Goal: Task Accomplishment & Management: Manage account settings

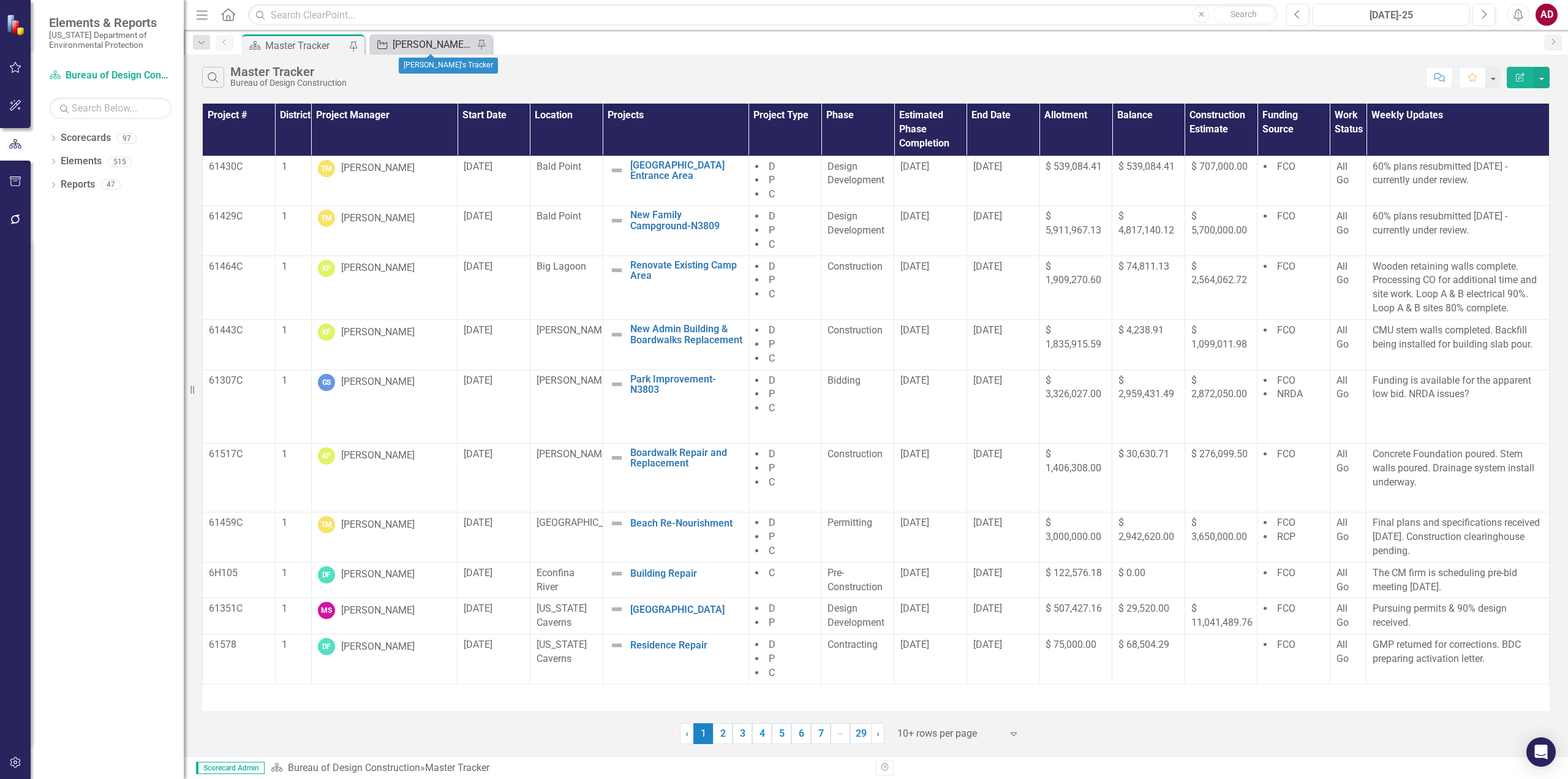
click at [405, 43] on div "[PERSON_NAME]'s Tracker" at bounding box center [432, 44] width 81 height 15
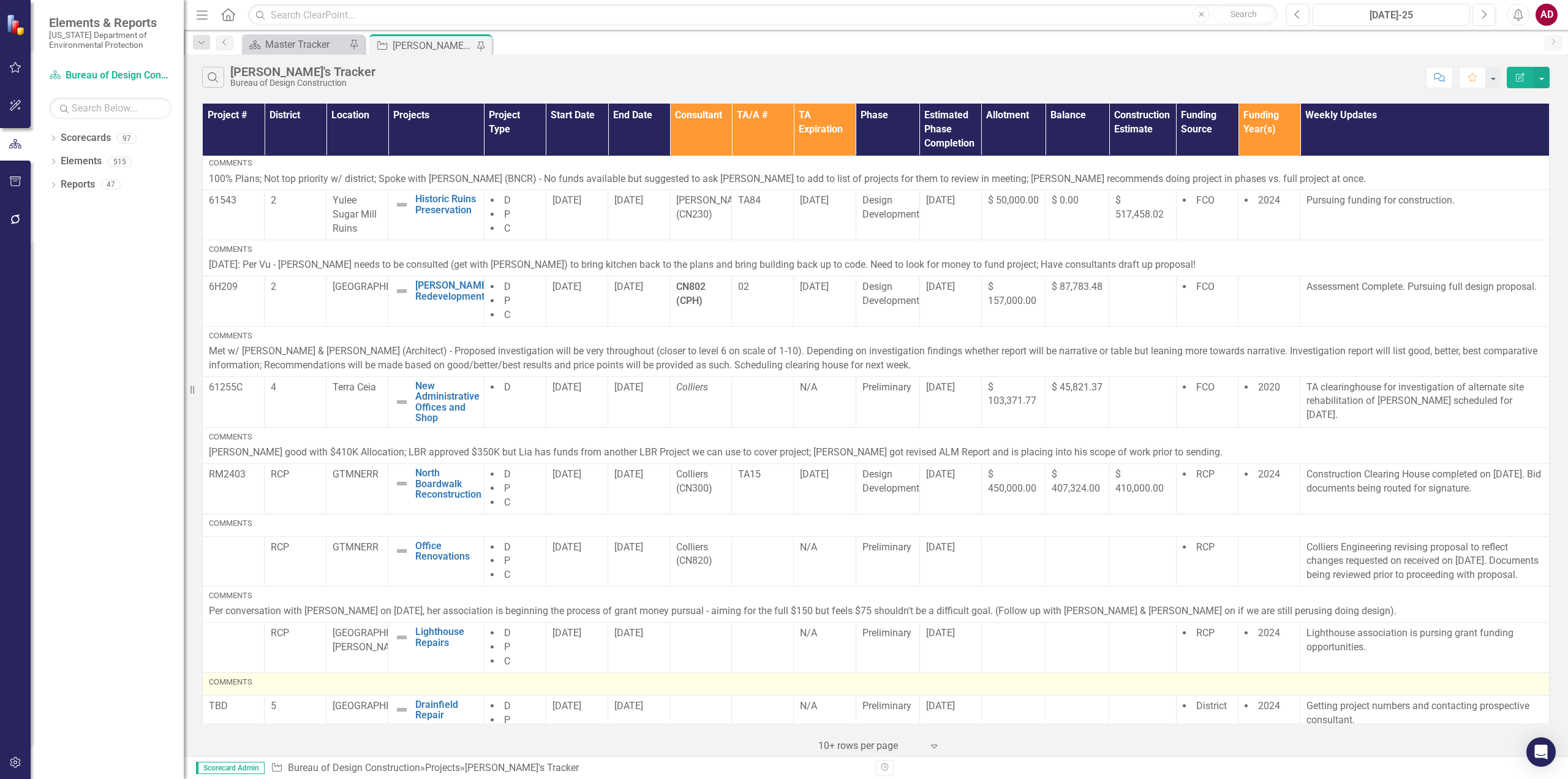
scroll to position [302, 0]
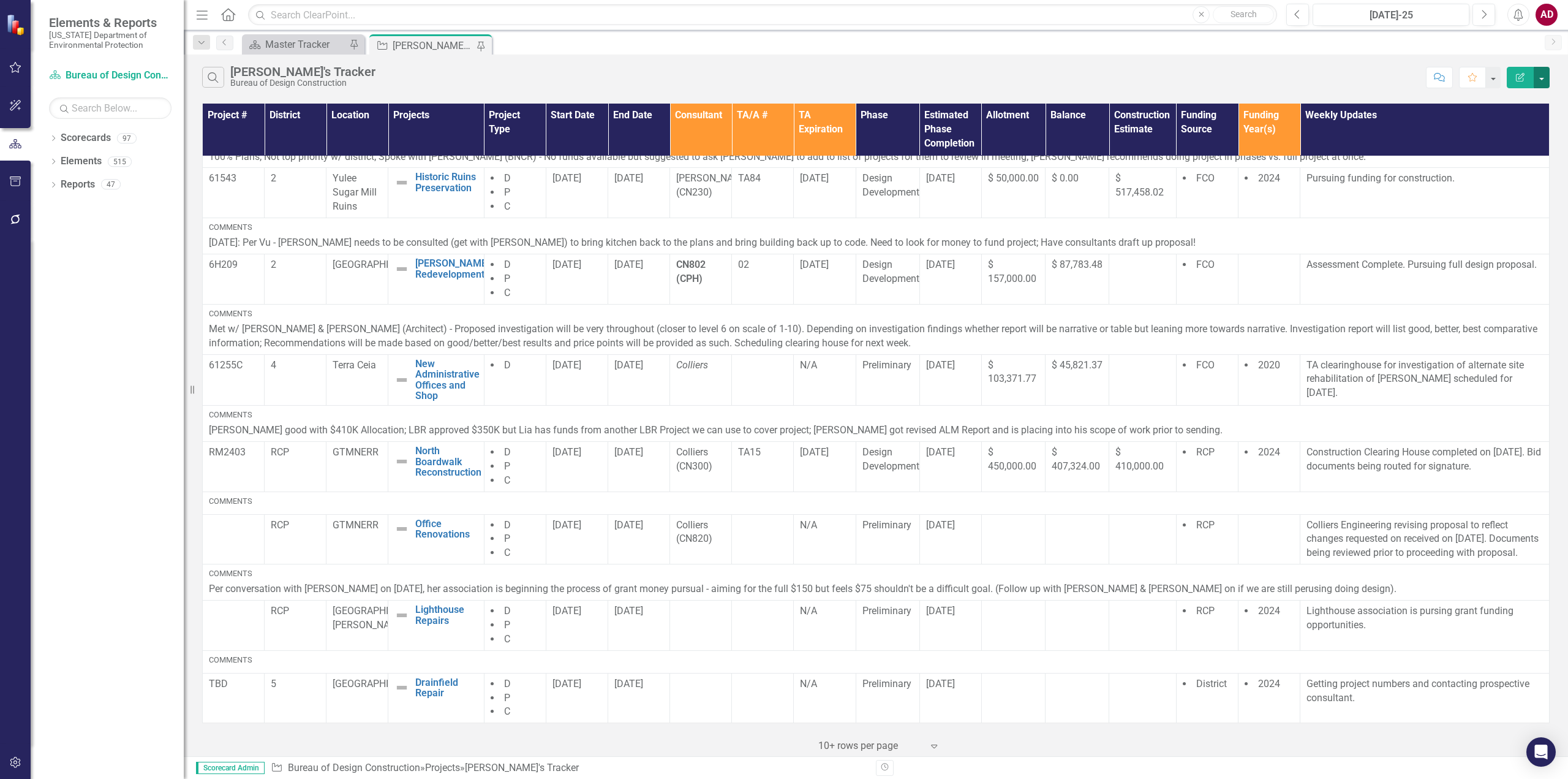
click at [1546, 78] on button "button" at bounding box center [1542, 78] width 16 height 22
click at [1491, 125] on link "PDF Export to PDF" at bounding box center [1500, 125] width 97 height 22
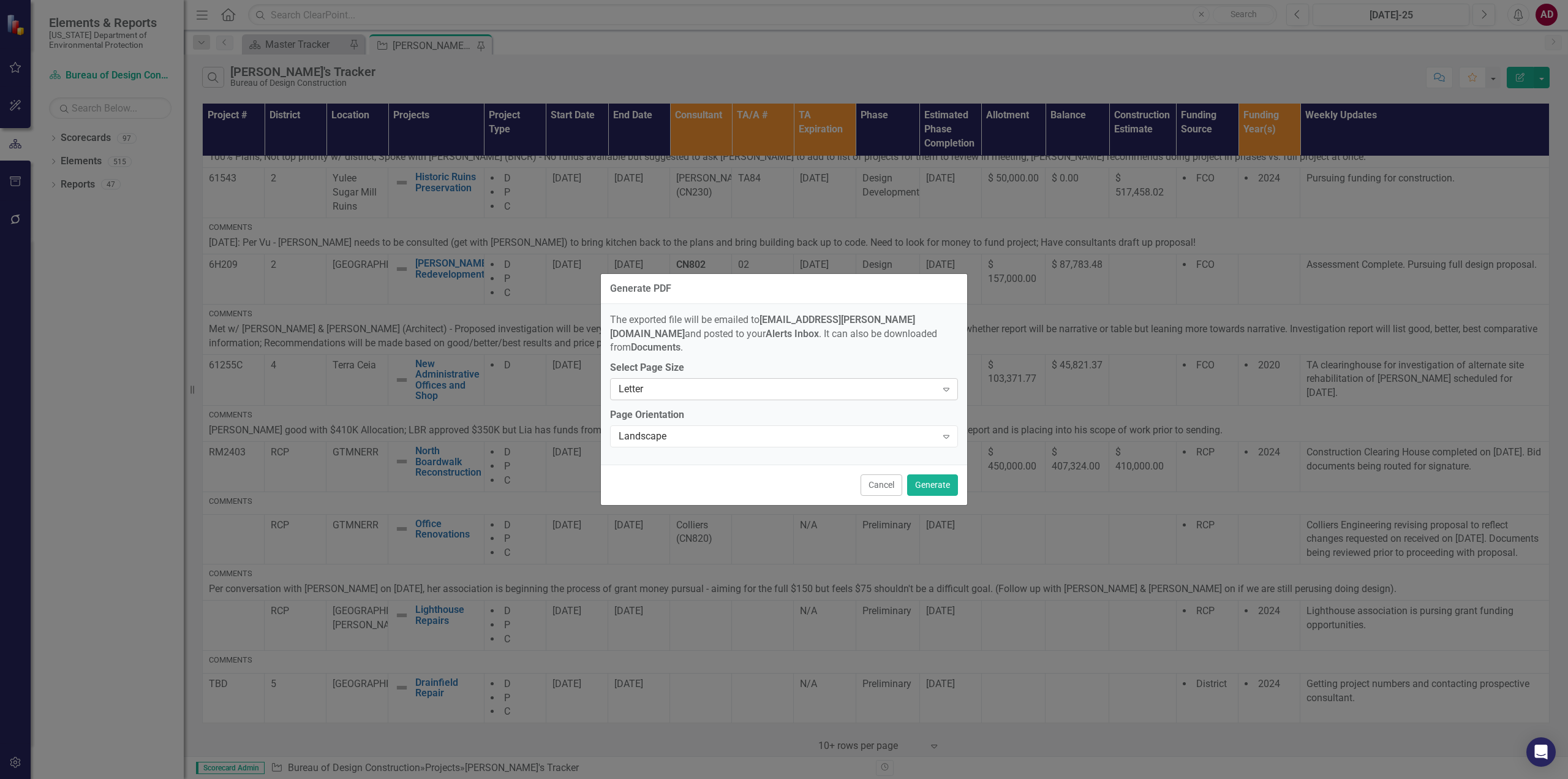
click at [805, 382] on div "Letter" at bounding box center [777, 389] width 318 height 14
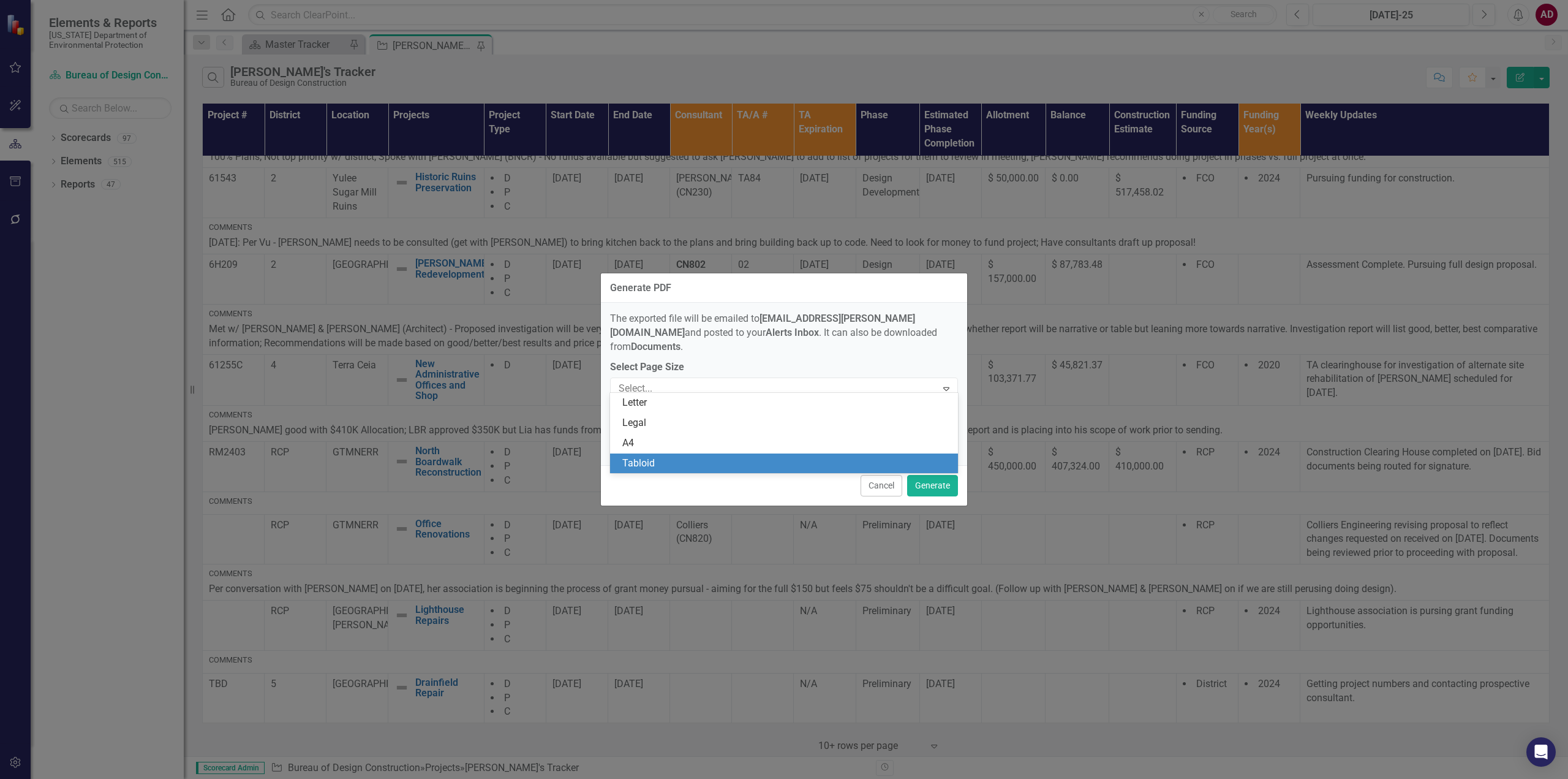
click at [648, 461] on div "Tabloid" at bounding box center [786, 463] width 328 height 14
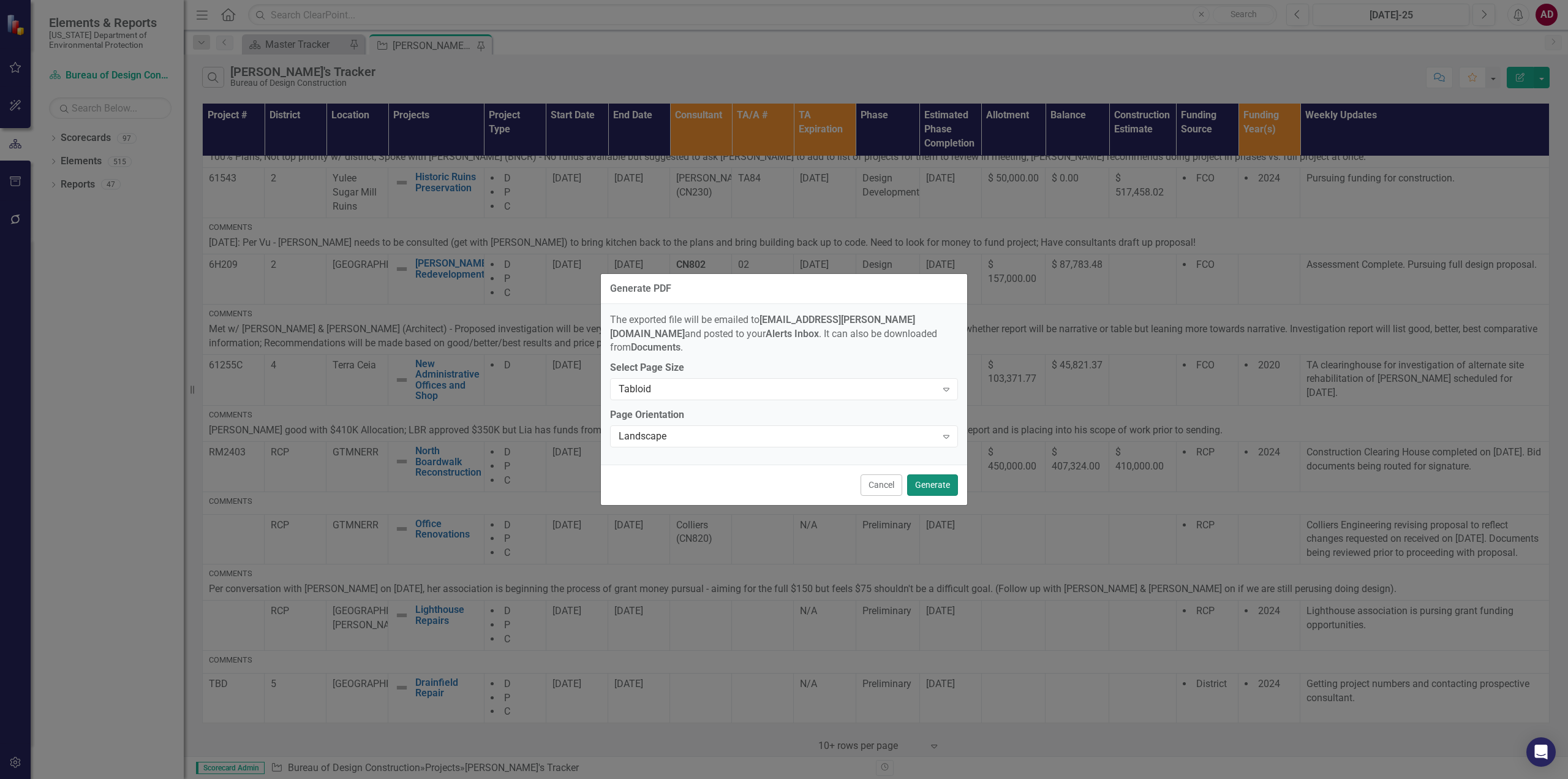
click at [943, 480] on button "Generate" at bounding box center [933, 484] width 51 height 22
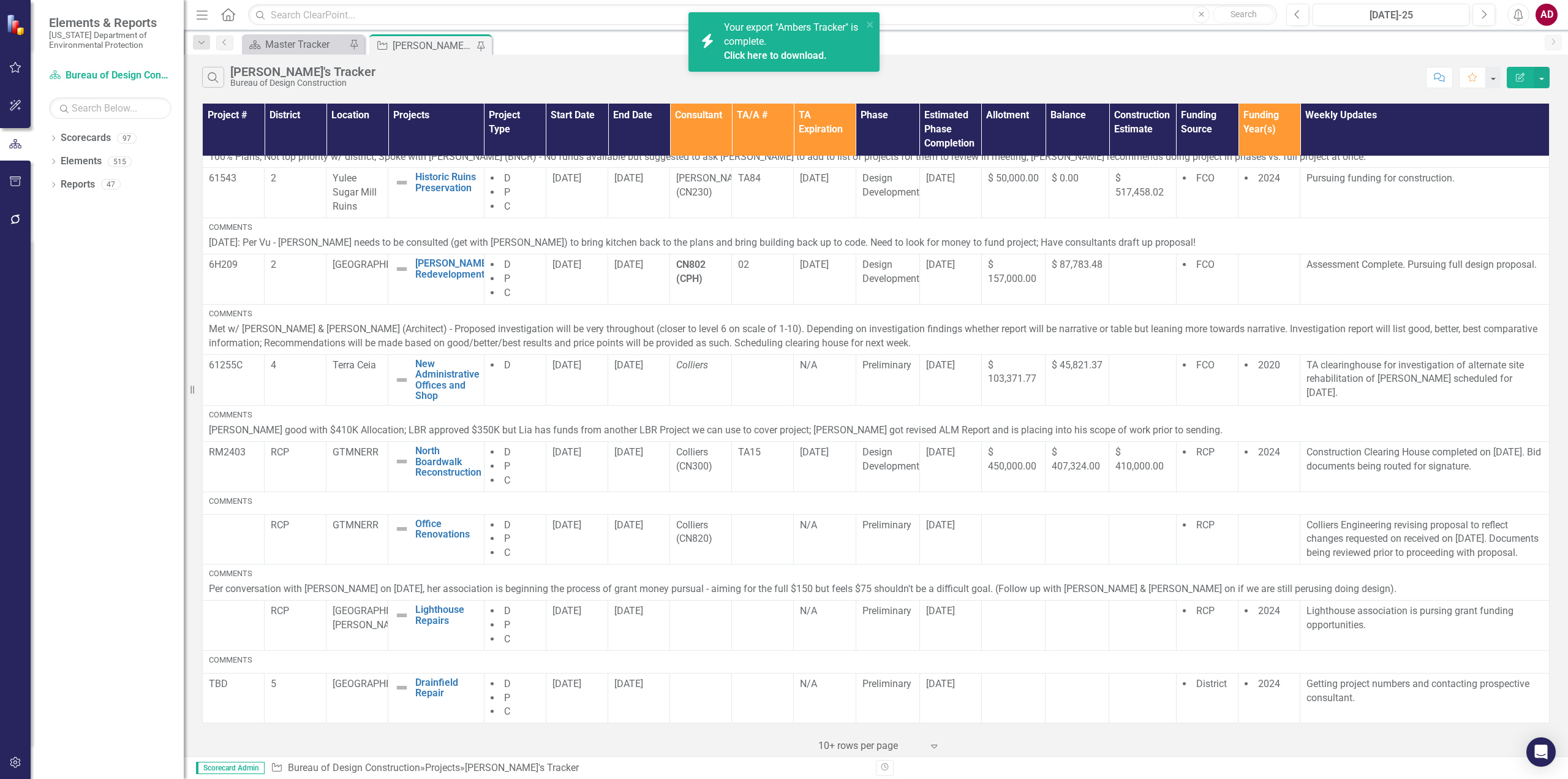
click at [736, 58] on link "Click here to download." at bounding box center [775, 55] width 103 height 12
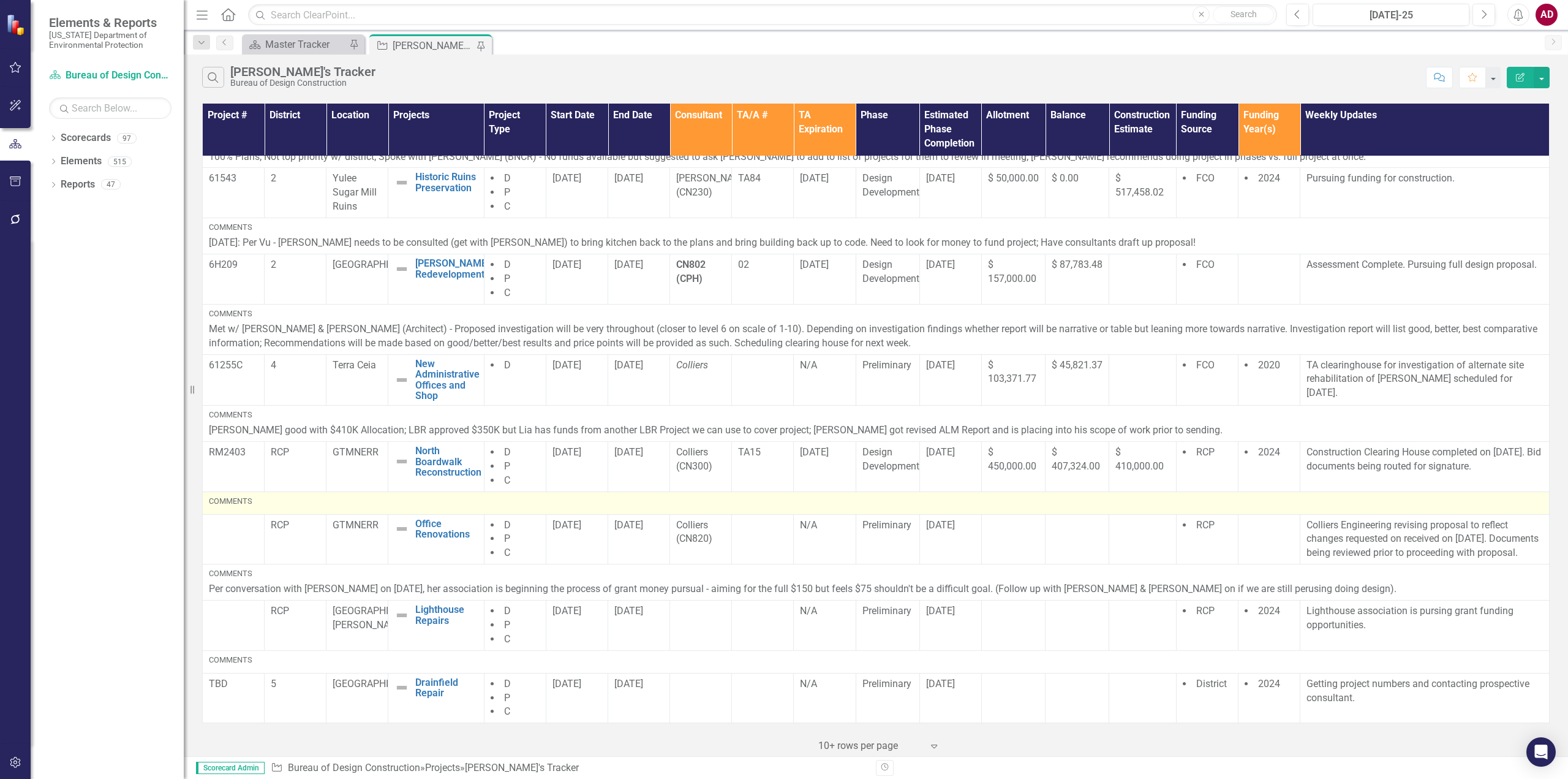
click at [1122, 495] on div "Comments" at bounding box center [875, 501] width 1334 height 11
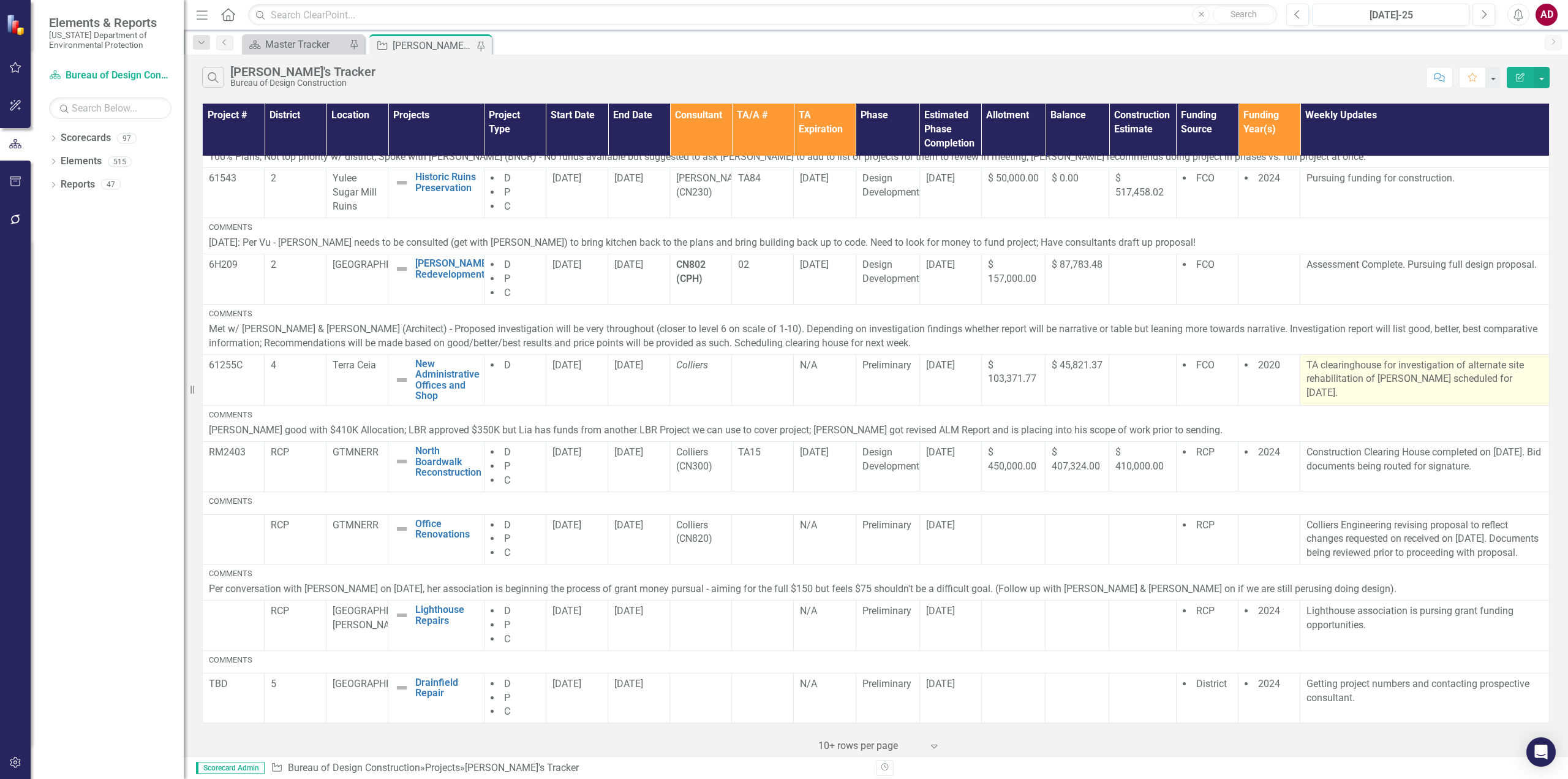
click at [1399, 367] on p "TA clearinghouse for investigation of alternate site rehabilitation of [PERSON_…" at bounding box center [1424, 380] width 236 height 42
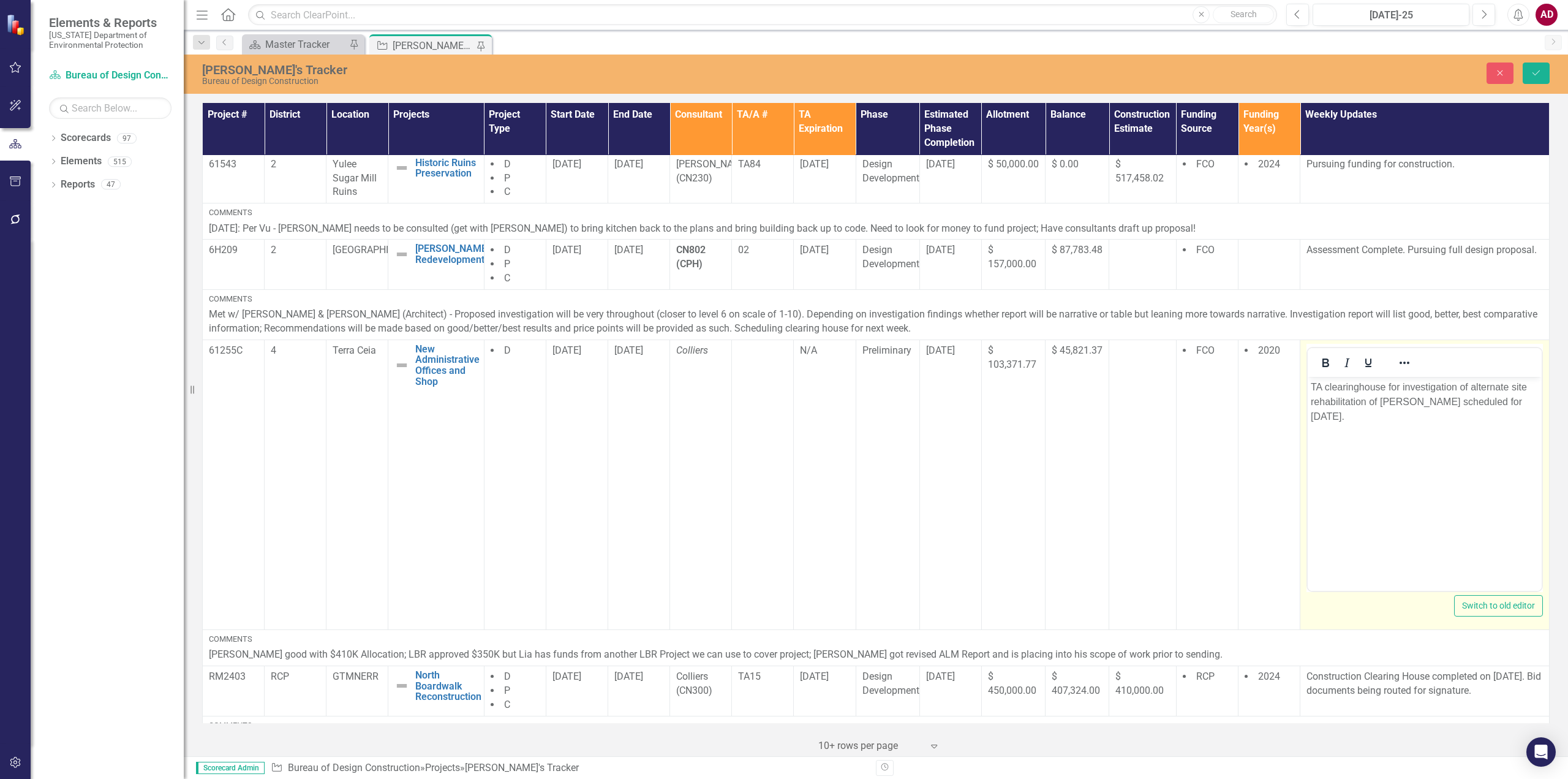
scroll to position [0, 0]
drag, startPoint x: 1407, startPoint y: 401, endPoint x: 1465, endPoint y: 395, distance: 58.3
click at [1467, 395] on p "TA clearinghouse for investigation of alternate site rehabilitation of [PERSON_…" at bounding box center [1424, 401] width 228 height 44
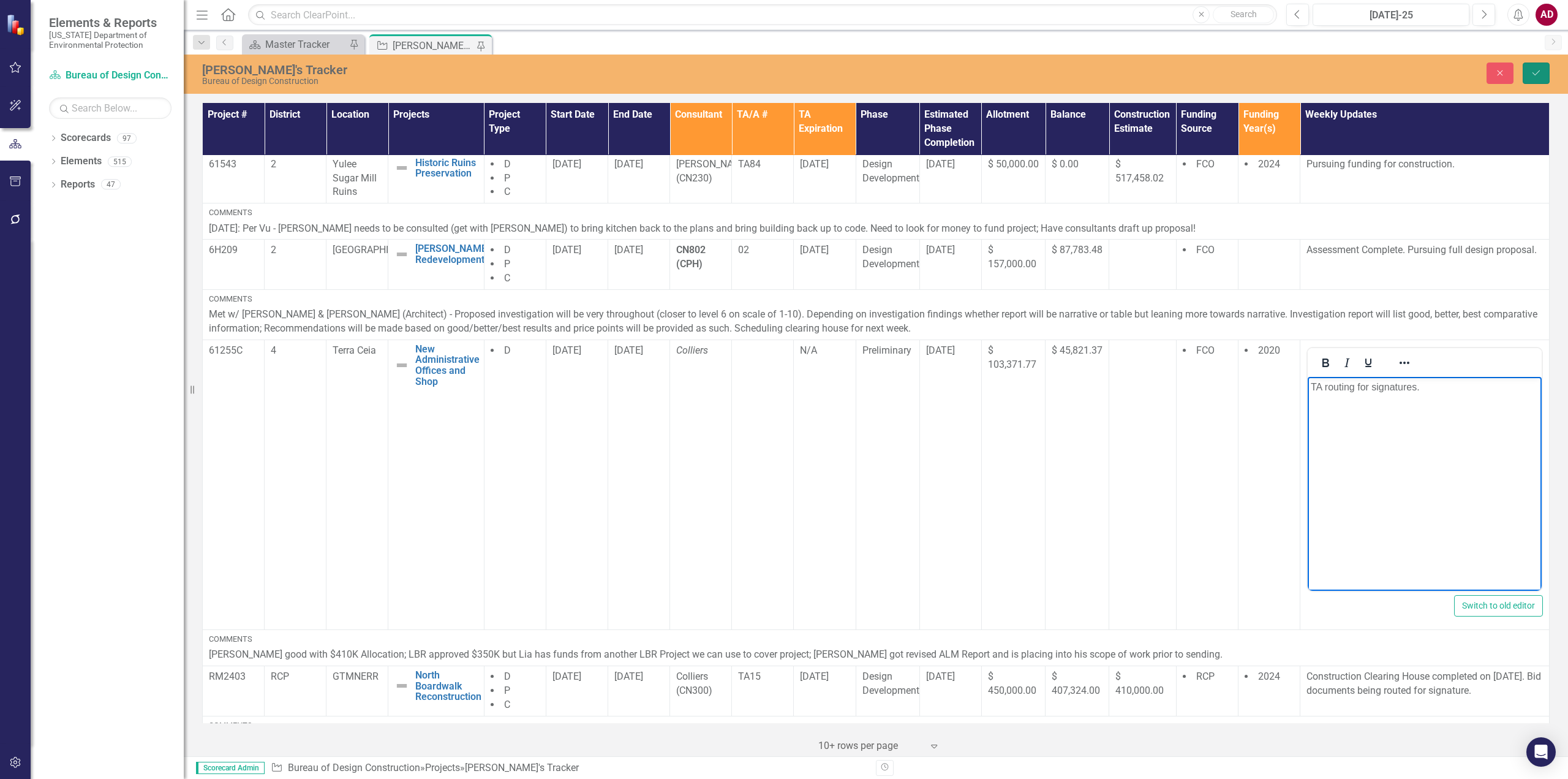
click at [1534, 77] on icon "Save" at bounding box center [1536, 73] width 11 height 9
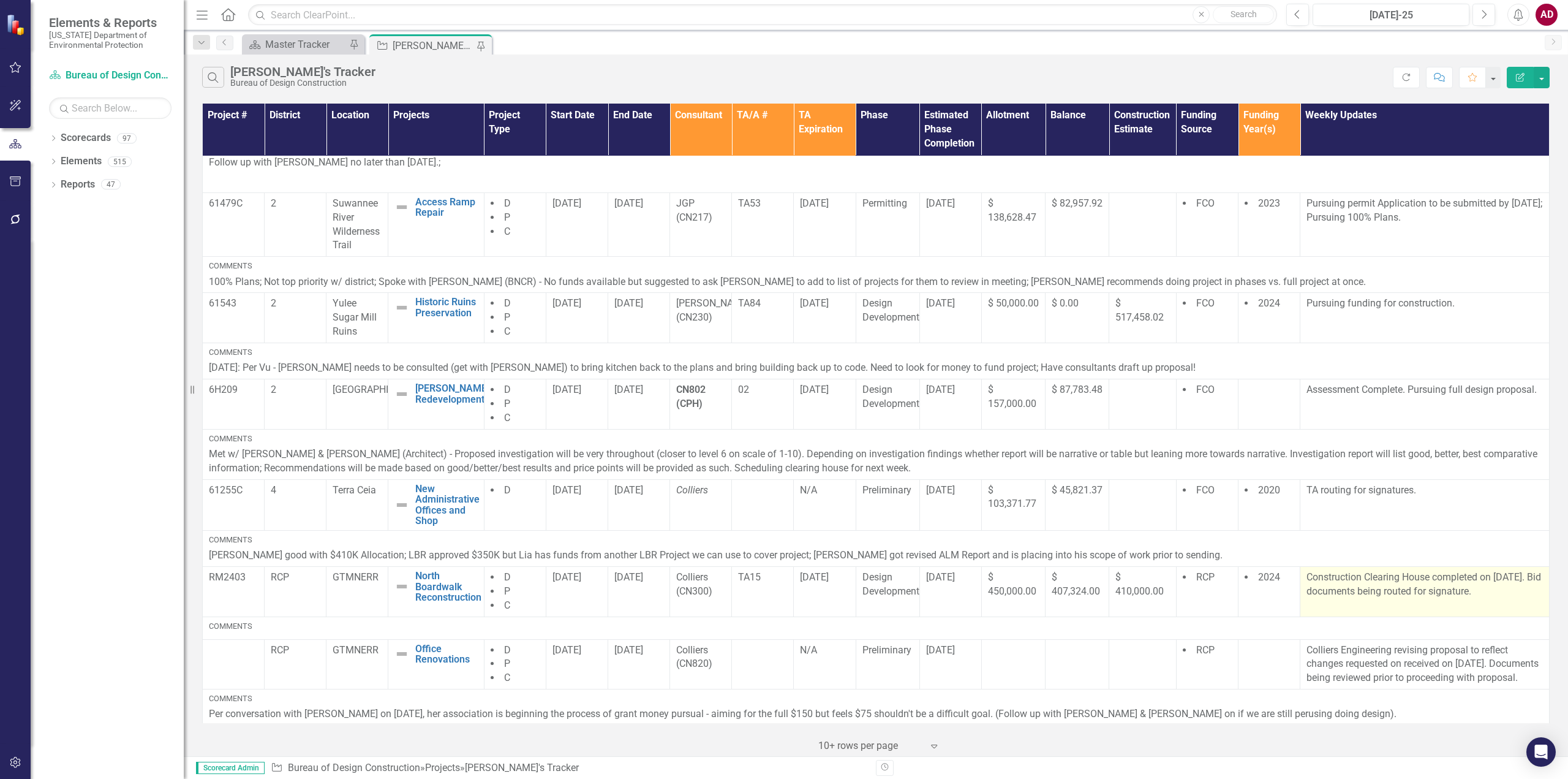
scroll to position [184, 0]
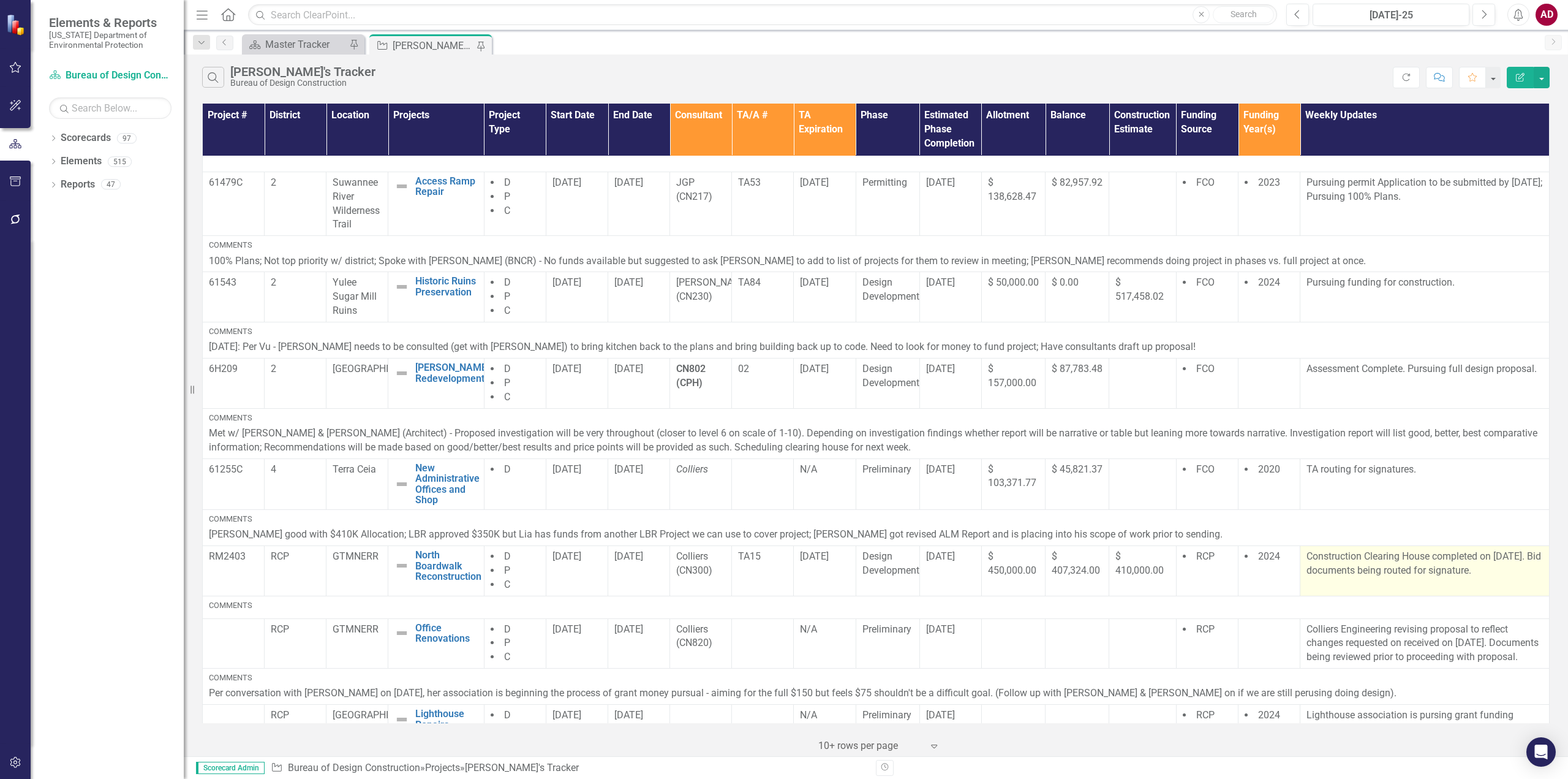
click at [1399, 587] on td "Construction Clearing House completed on [DATE]. Bid documents being routed for…" at bounding box center [1425, 570] width 249 height 50
click at [1447, 584] on td "Construction Clearing House completed on [DATE]. Bid documents being routed for…" at bounding box center [1425, 570] width 249 height 50
click at [1447, 579] on td "Construction Clearing House completed on [DATE]. Bid documents being routed for…" at bounding box center [1425, 570] width 249 height 50
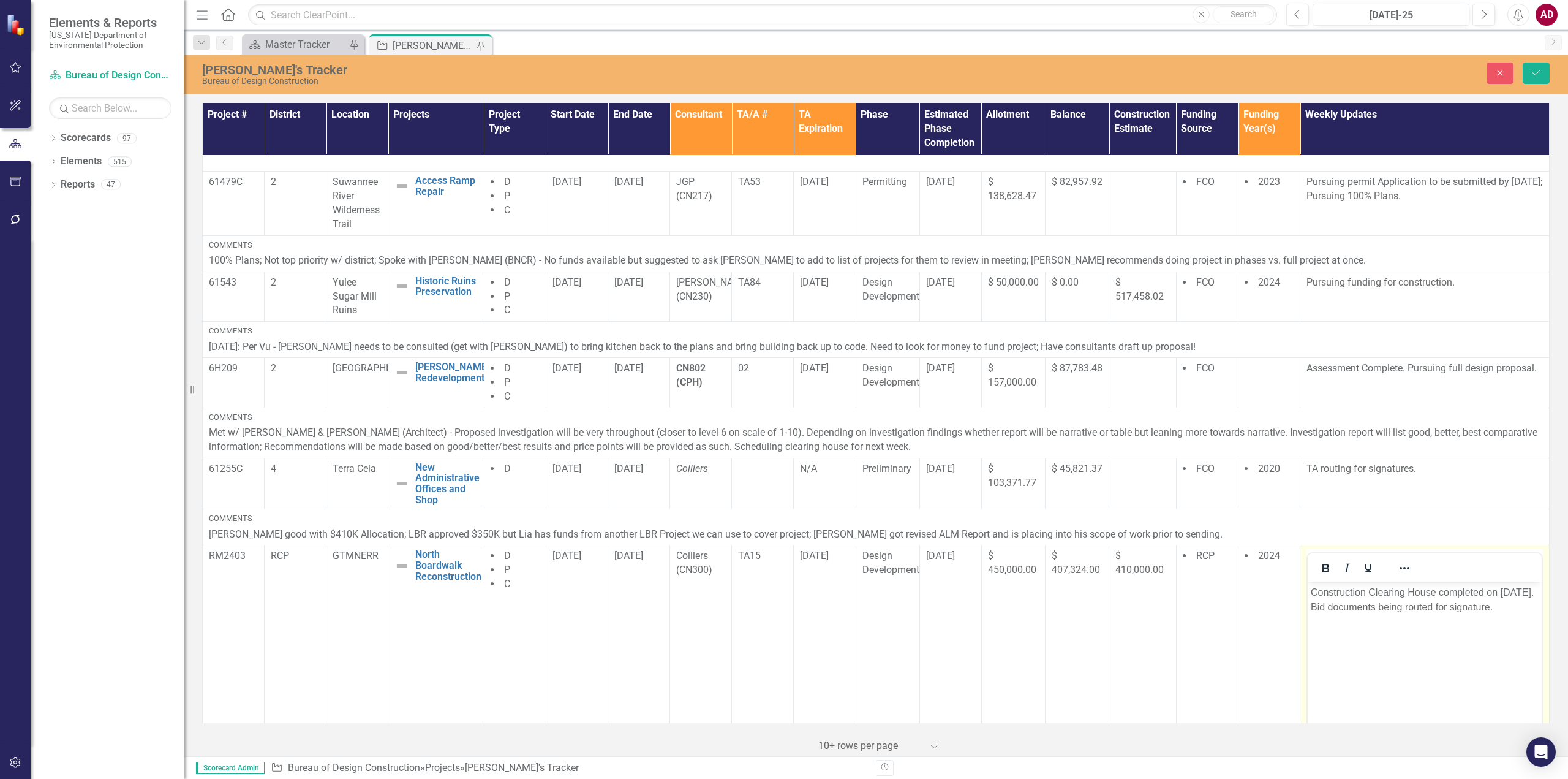
scroll to position [0, 0]
drag, startPoint x: 1514, startPoint y: 608, endPoint x: 1299, endPoint y: 590, distance: 215.8
click at [1308, 590] on html "Construction Clearing House completed on [DATE]. Bid documents being routed for…" at bounding box center [1424, 674] width 234 height 184
click at [1317, 591] on p "TA routing for signatures" at bounding box center [1424, 592] width 228 height 14
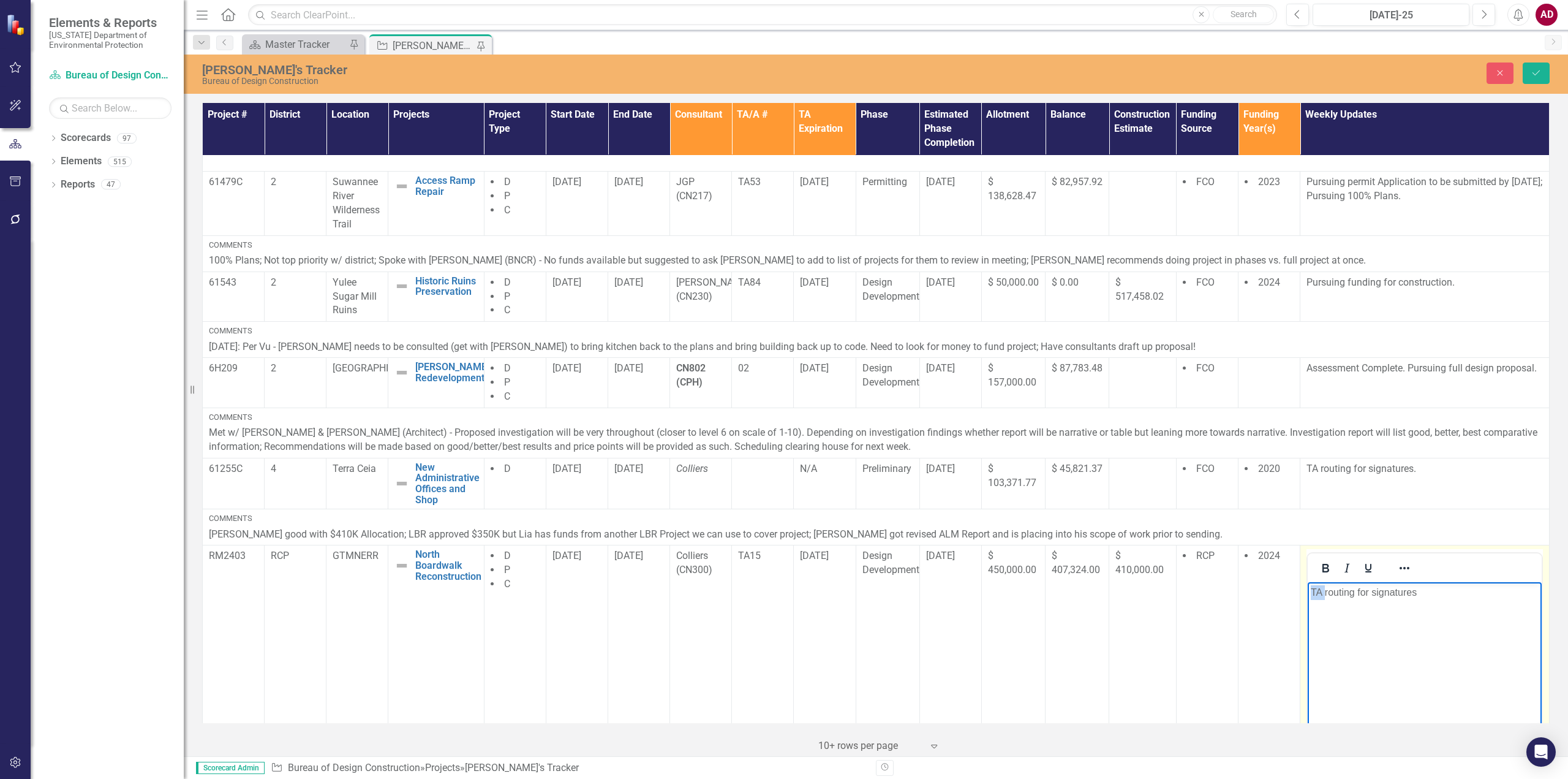
click at [1360, 602] on body "TA routing for signatures" at bounding box center [1424, 674] width 234 height 184
click at [1312, 592] on p "TA routing for signatures" at bounding box center [1424, 592] width 228 height 14
click at [1312, 594] on p "TA routing for signatures" at bounding box center [1424, 592] width 228 height 14
click at [1541, 74] on icon "Save" at bounding box center [1536, 73] width 11 height 9
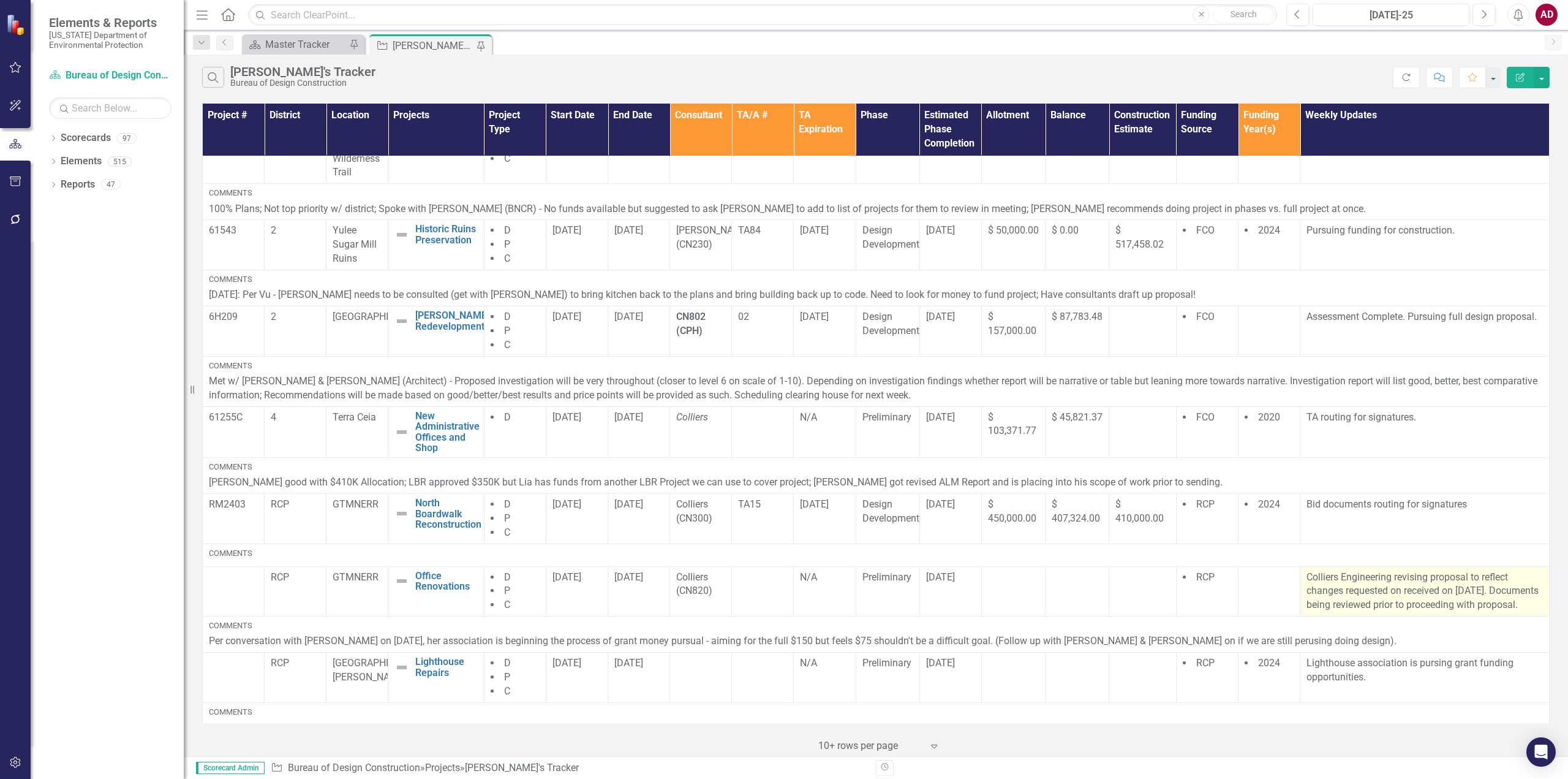
scroll to position [302, 0]
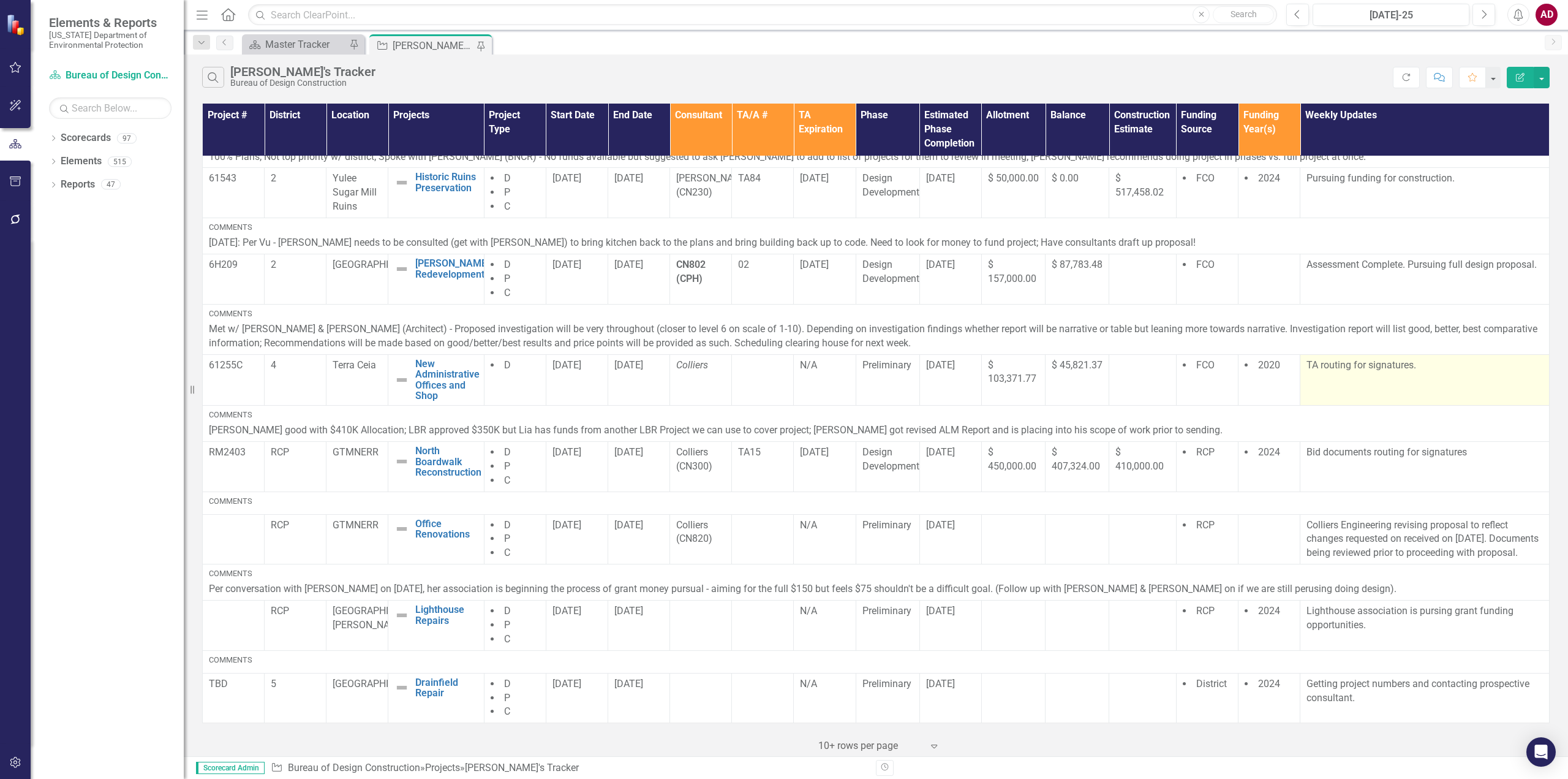
click at [1424, 359] on p "TA routing for signatures." at bounding box center [1424, 366] width 236 height 14
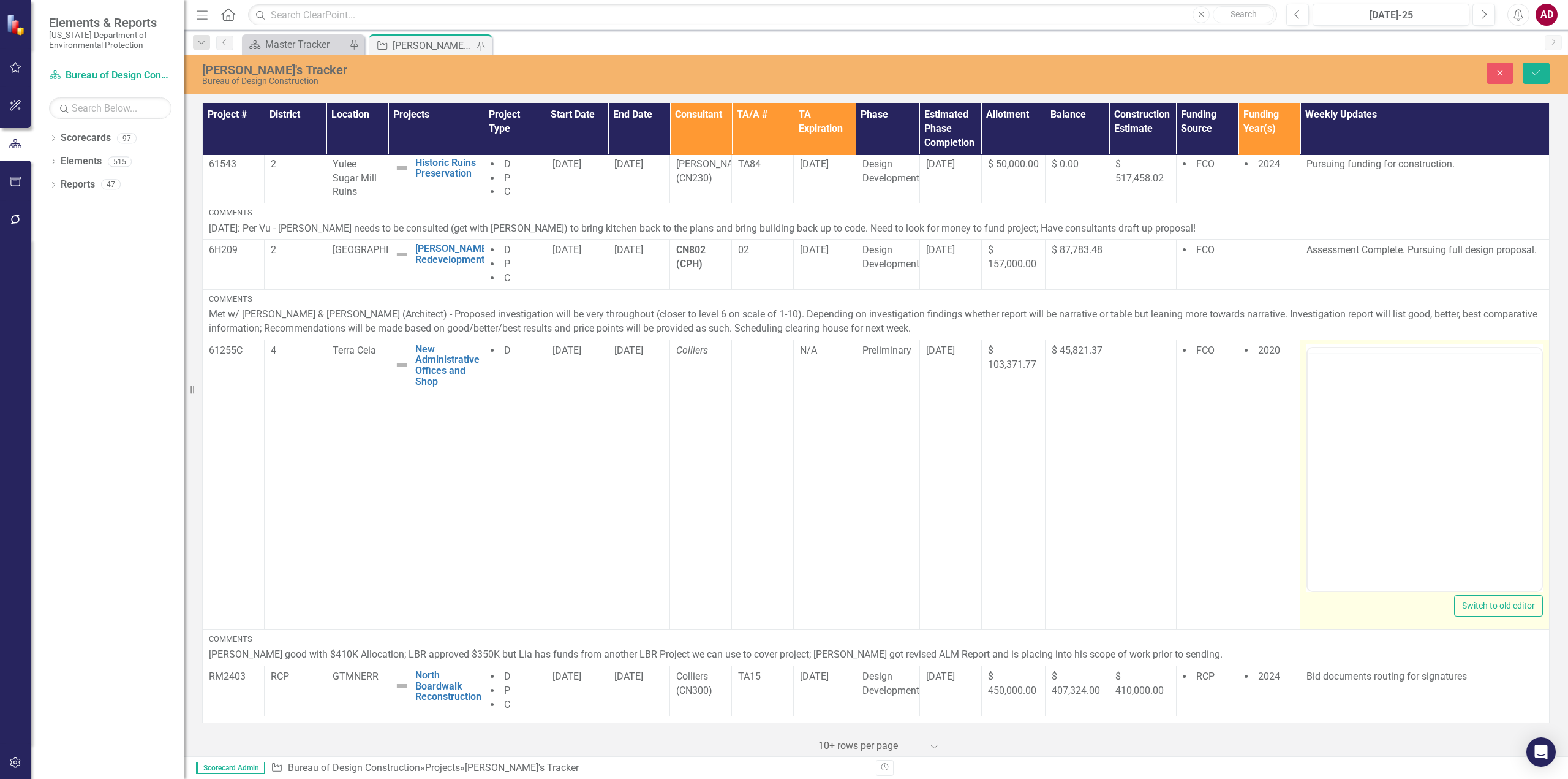
click at [1424, 352] on div at bounding box center [1424, 351] width 234 height 5
click at [1403, 406] on body "TA routing for signatures." at bounding box center [1424, 468] width 234 height 184
drag, startPoint x: 1427, startPoint y: 385, endPoint x: 1306, endPoint y: 395, distance: 121.4
click at [1308, 395] on html "TA routing for signatures." at bounding box center [1424, 468] width 234 height 184
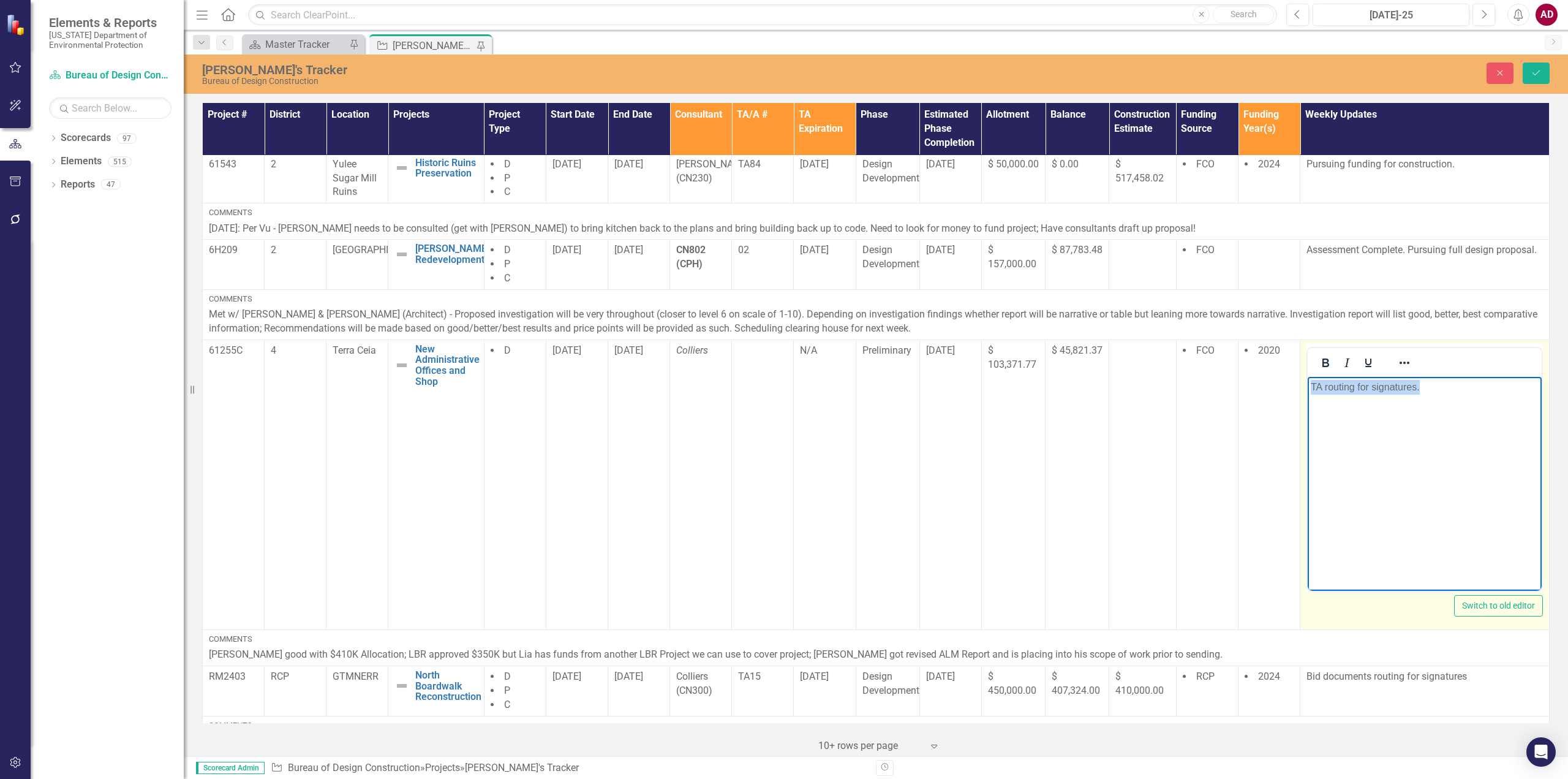
copy p "TA routing for signatures."
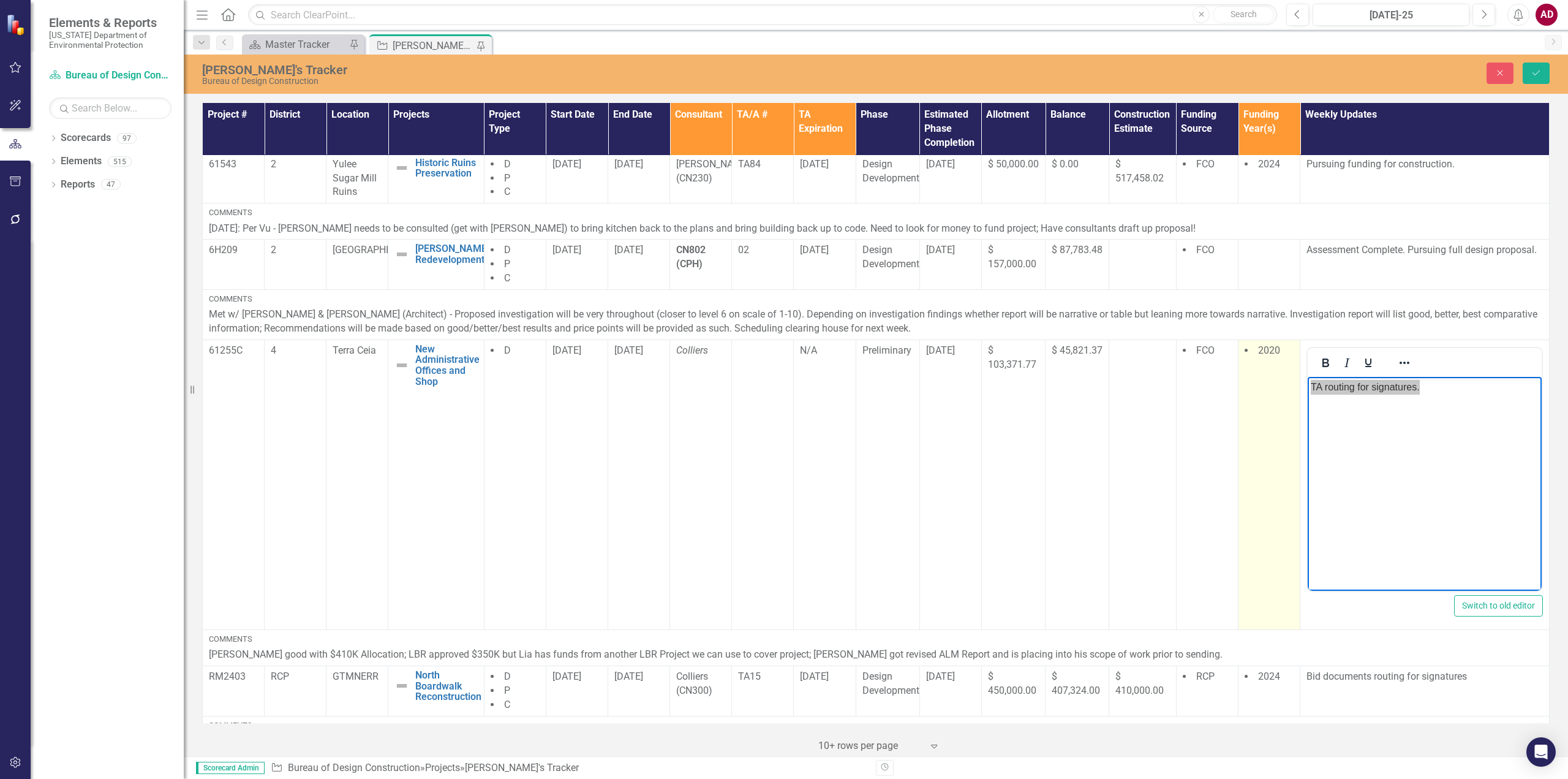
click at [1246, 554] on td "2020" at bounding box center [1268, 484] width 62 height 290
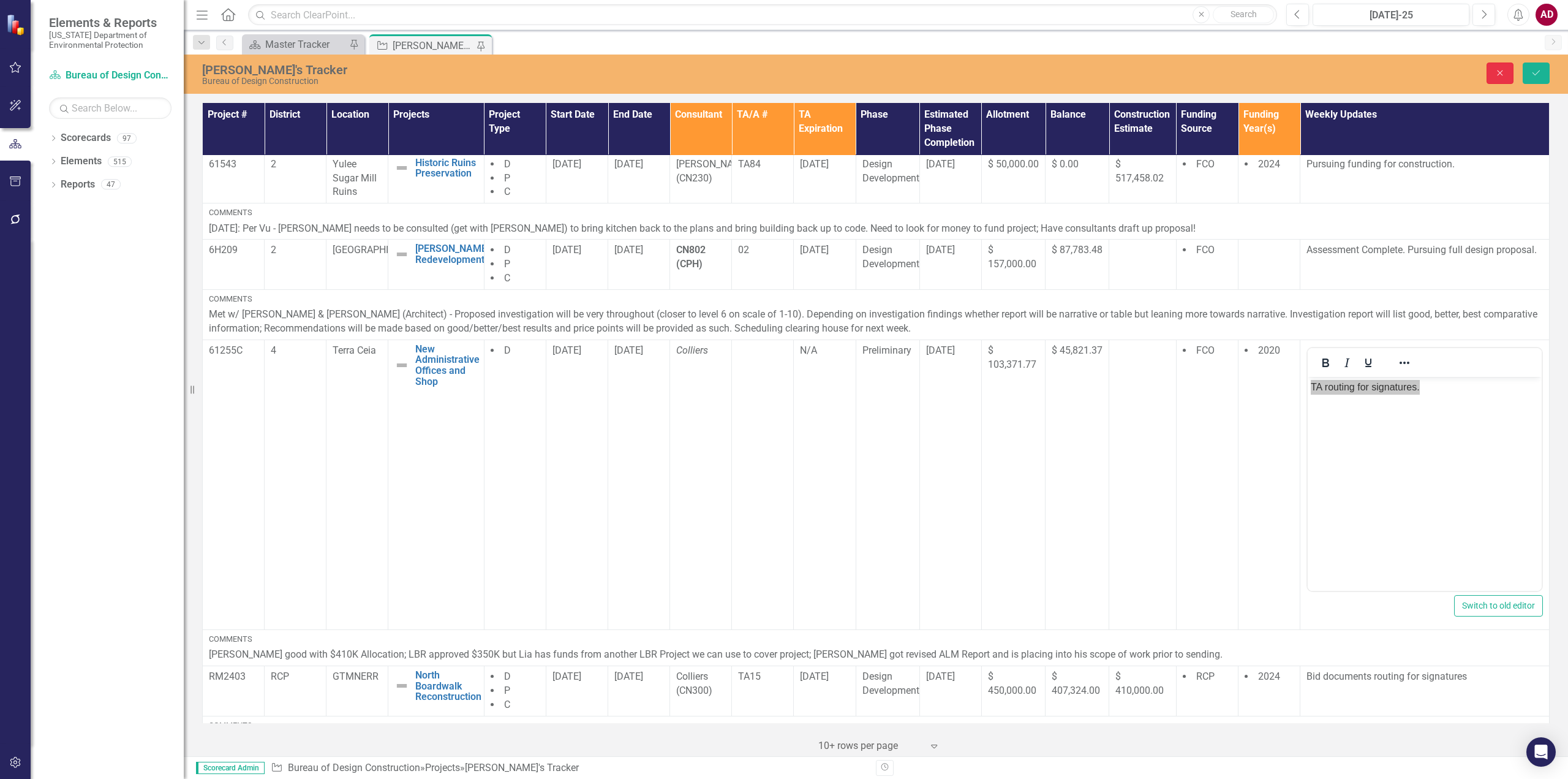
click at [1494, 67] on button "Close" at bounding box center [1500, 73] width 27 height 22
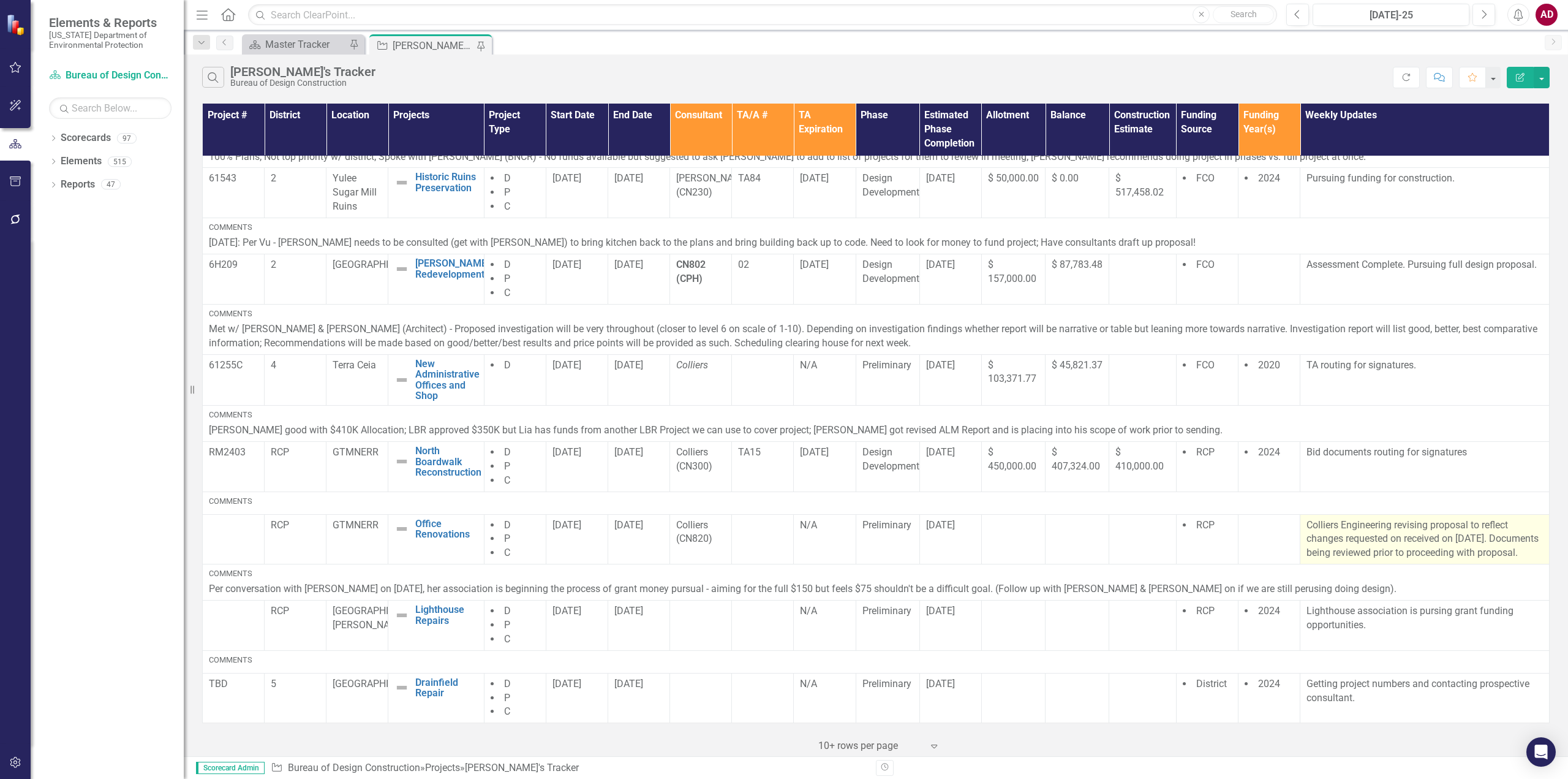
click at [1355, 536] on p "Colliers Engineering revising proposal to reflect changes requested on received…" at bounding box center [1424, 539] width 236 height 42
click at [1356, 534] on p "Colliers Engineering revising proposal to reflect changes requested on received…" at bounding box center [1424, 539] width 236 height 42
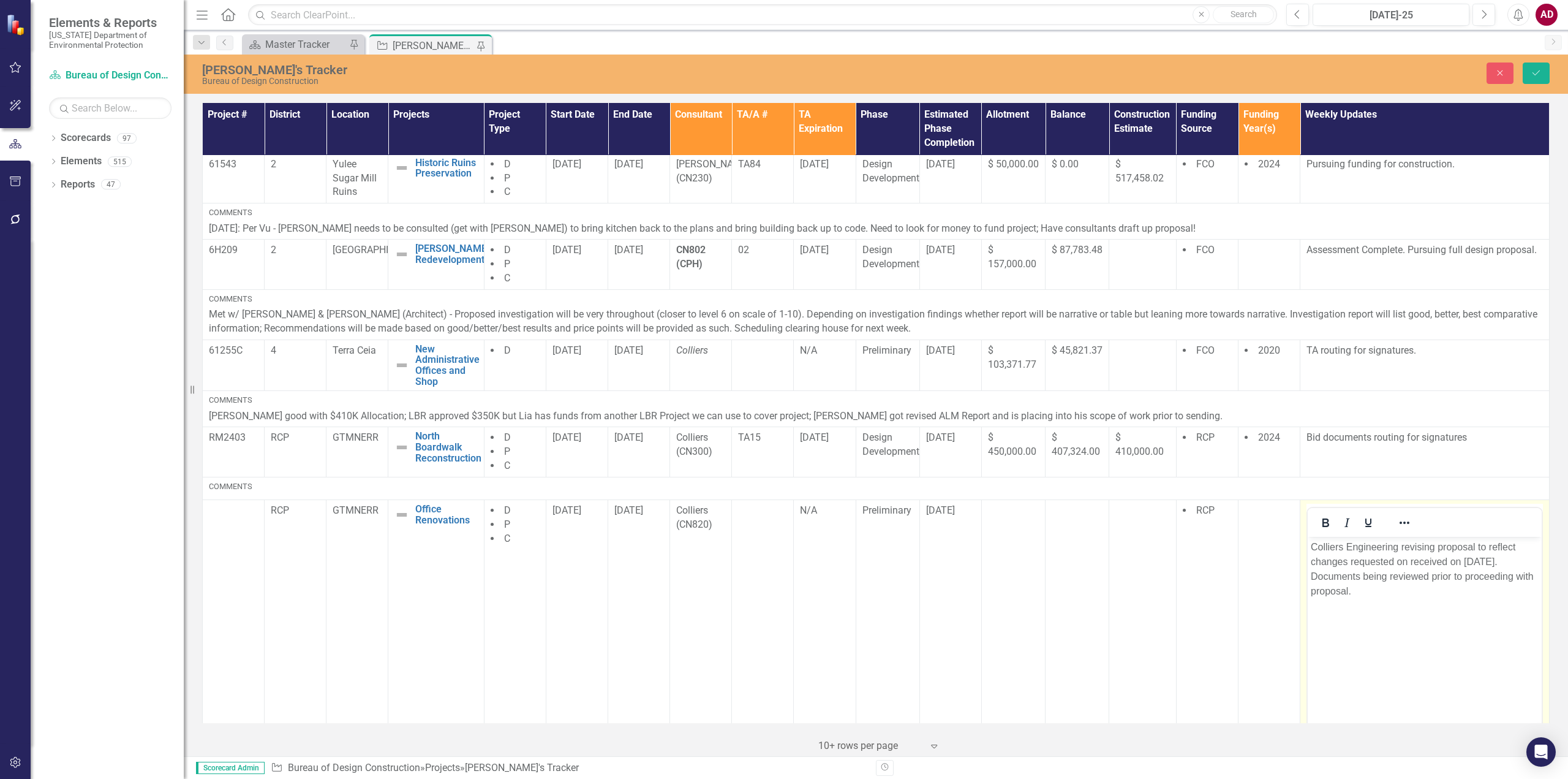
click at [1350, 584] on p "Colliers Engineering revising proposal to reflect changes requested on received…" at bounding box center [1424, 569] width 228 height 59
click at [1350, 579] on p "Colliers Engineering revising proposal to reflect changes requested on received…" at bounding box center [1424, 569] width 228 height 59
click at [1351, 579] on p "Colliers Engineering revising proposal to reflect changes requested on received…" at bounding box center [1424, 569] width 228 height 59
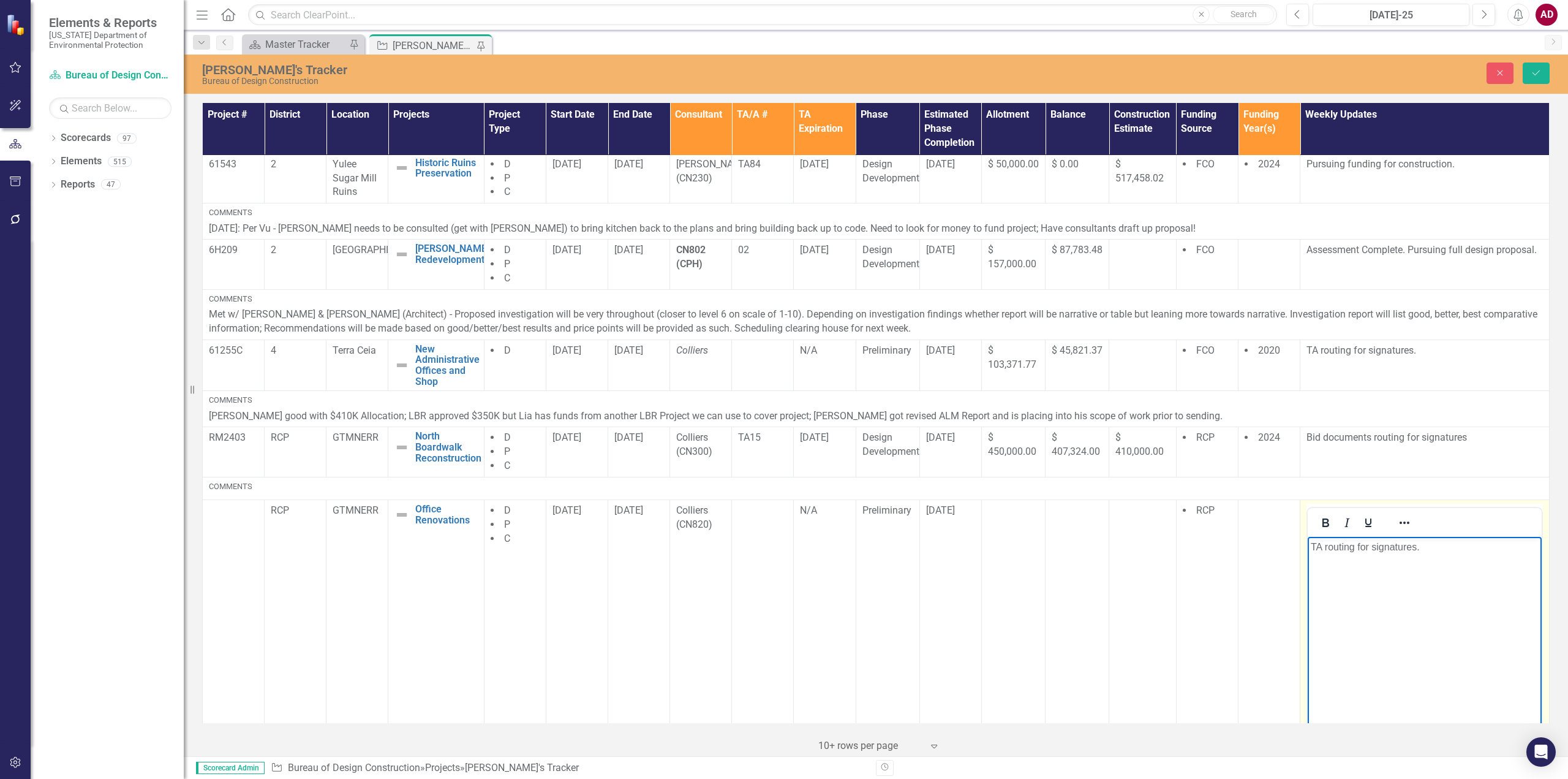
click at [1469, 559] on body "TA routing for signatures." at bounding box center [1424, 628] width 234 height 184
click at [1544, 66] on button "Save" at bounding box center [1536, 73] width 27 height 22
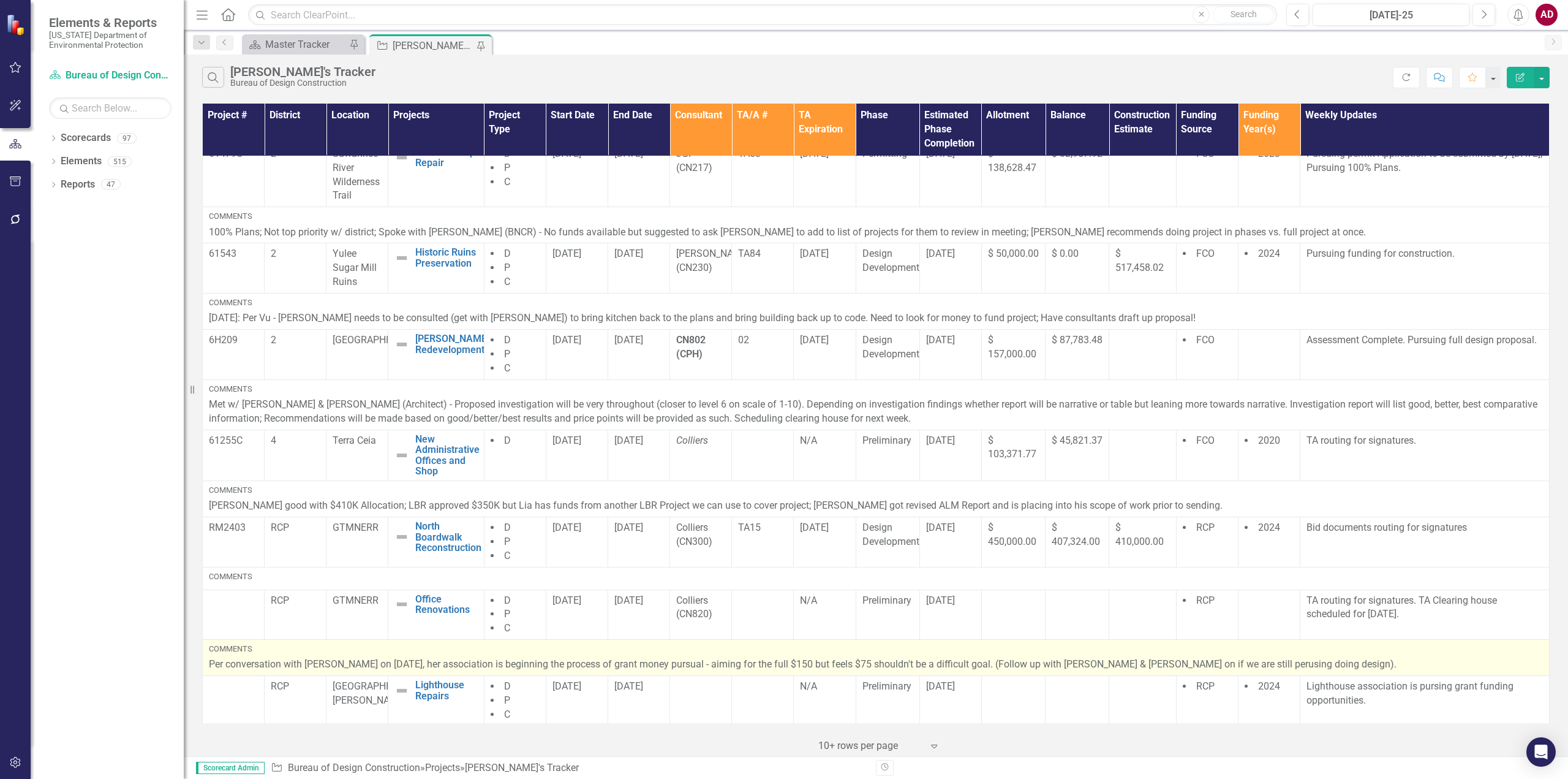
scroll to position [245, 0]
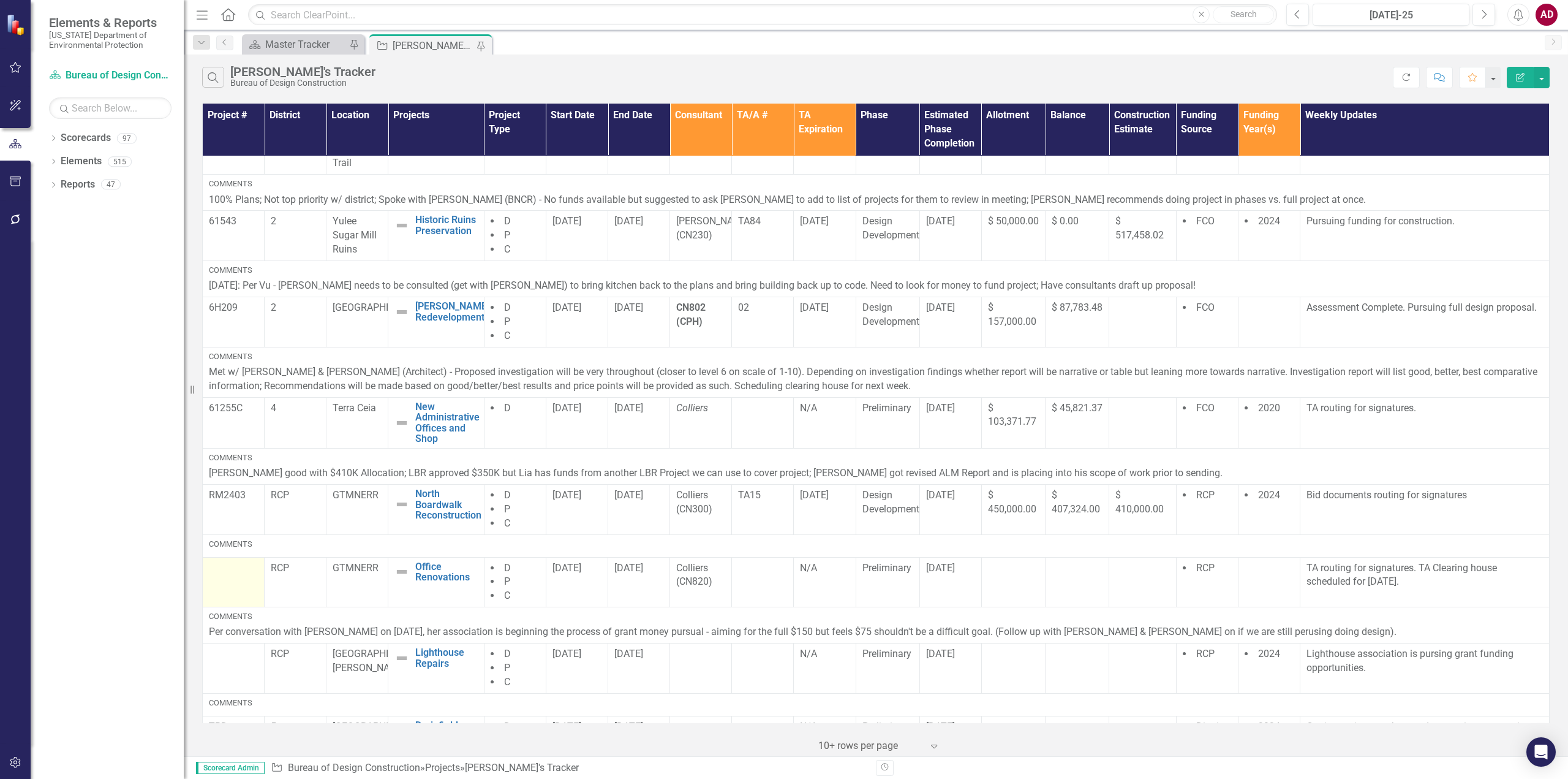
click at [231, 587] on td at bounding box center [233, 582] width 62 height 50
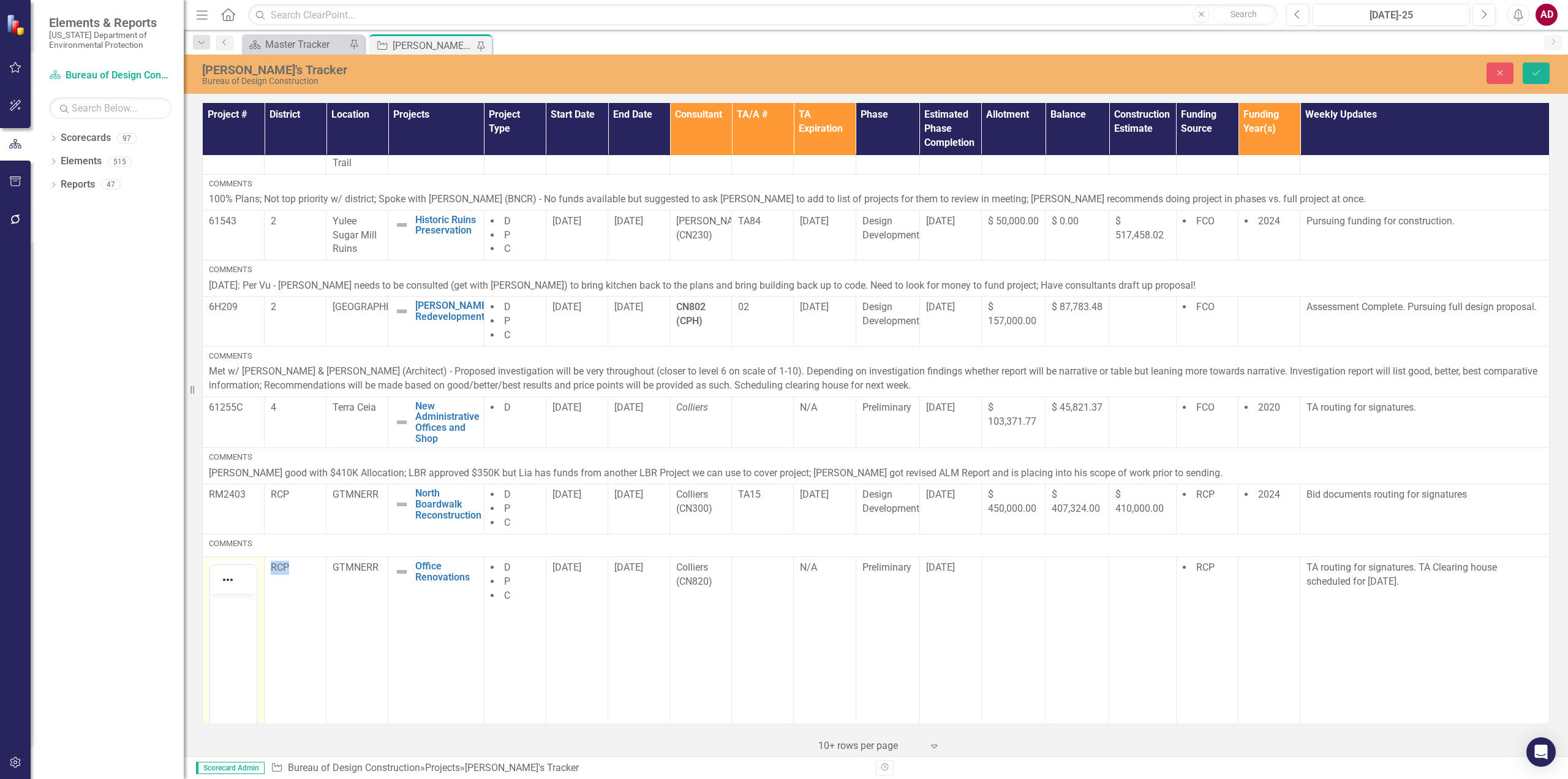
scroll to position [0, 0]
click at [225, 630] on body "Rich Text Area. Press ALT-0 for help." at bounding box center [233, 685] width 46 height 184
drag, startPoint x: 1538, startPoint y: 71, endPoint x: 1343, endPoint y: 173, distance: 220.1
click at [1538, 71] on icon "Save" at bounding box center [1536, 73] width 11 height 9
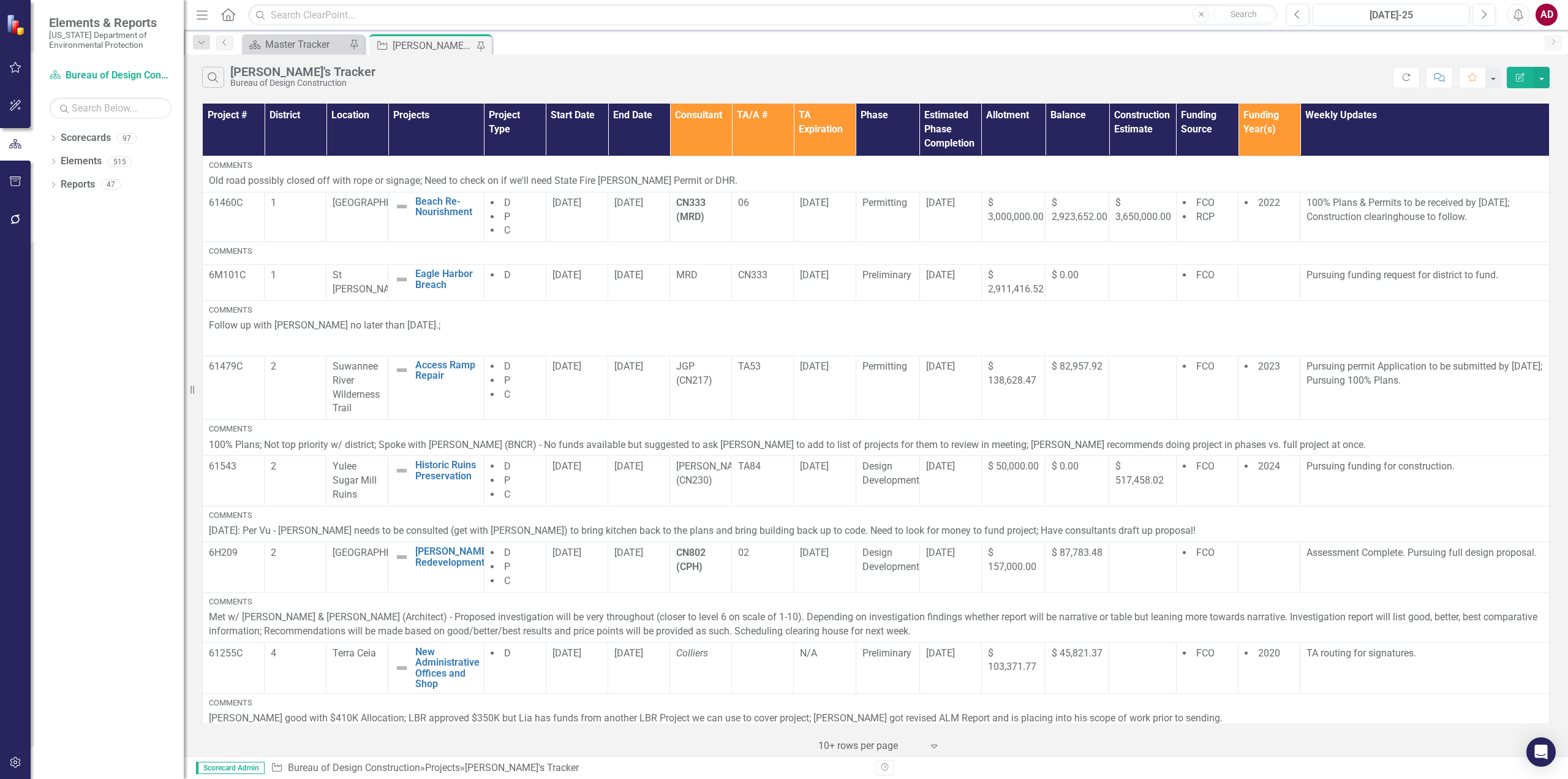
scroll to position [288, 0]
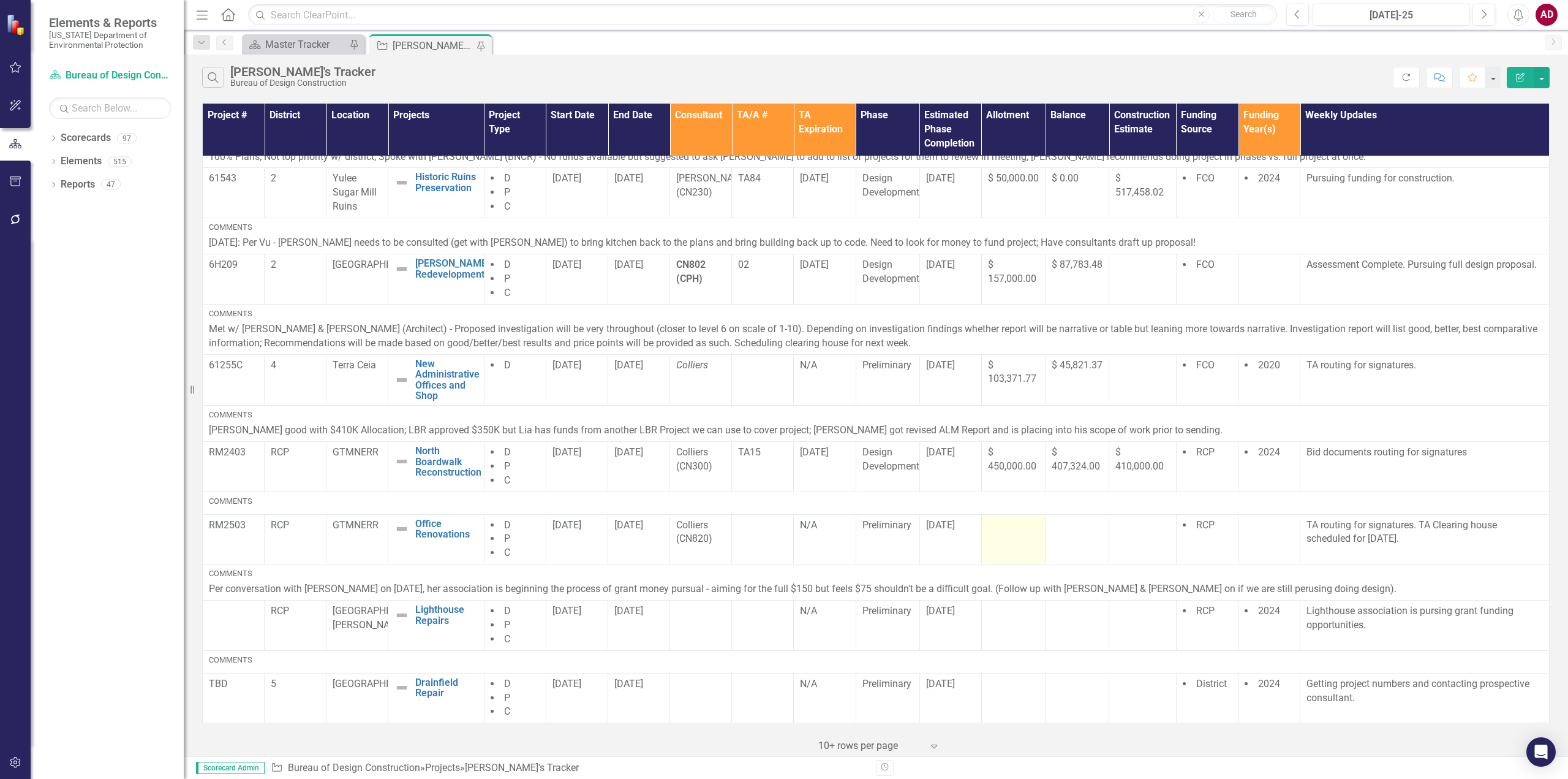
click at [1017, 530] on div at bounding box center [1014, 526] width 51 height 14
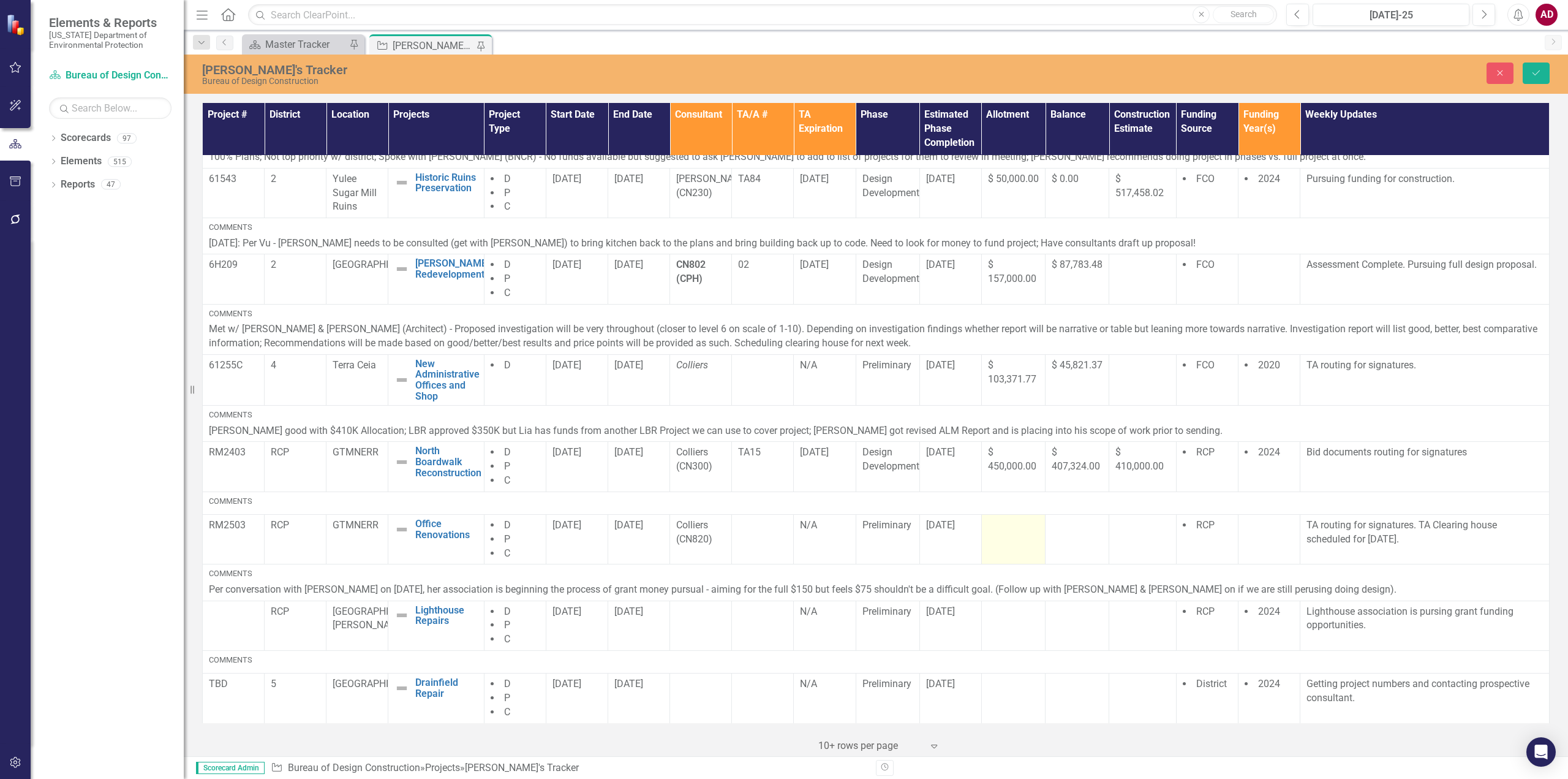
scroll to position [288, 0]
click at [994, 530] on input "number" at bounding box center [1014, 530] width 51 height 22
type input "425000"
click button "Save" at bounding box center [1536, 73] width 27 height 22
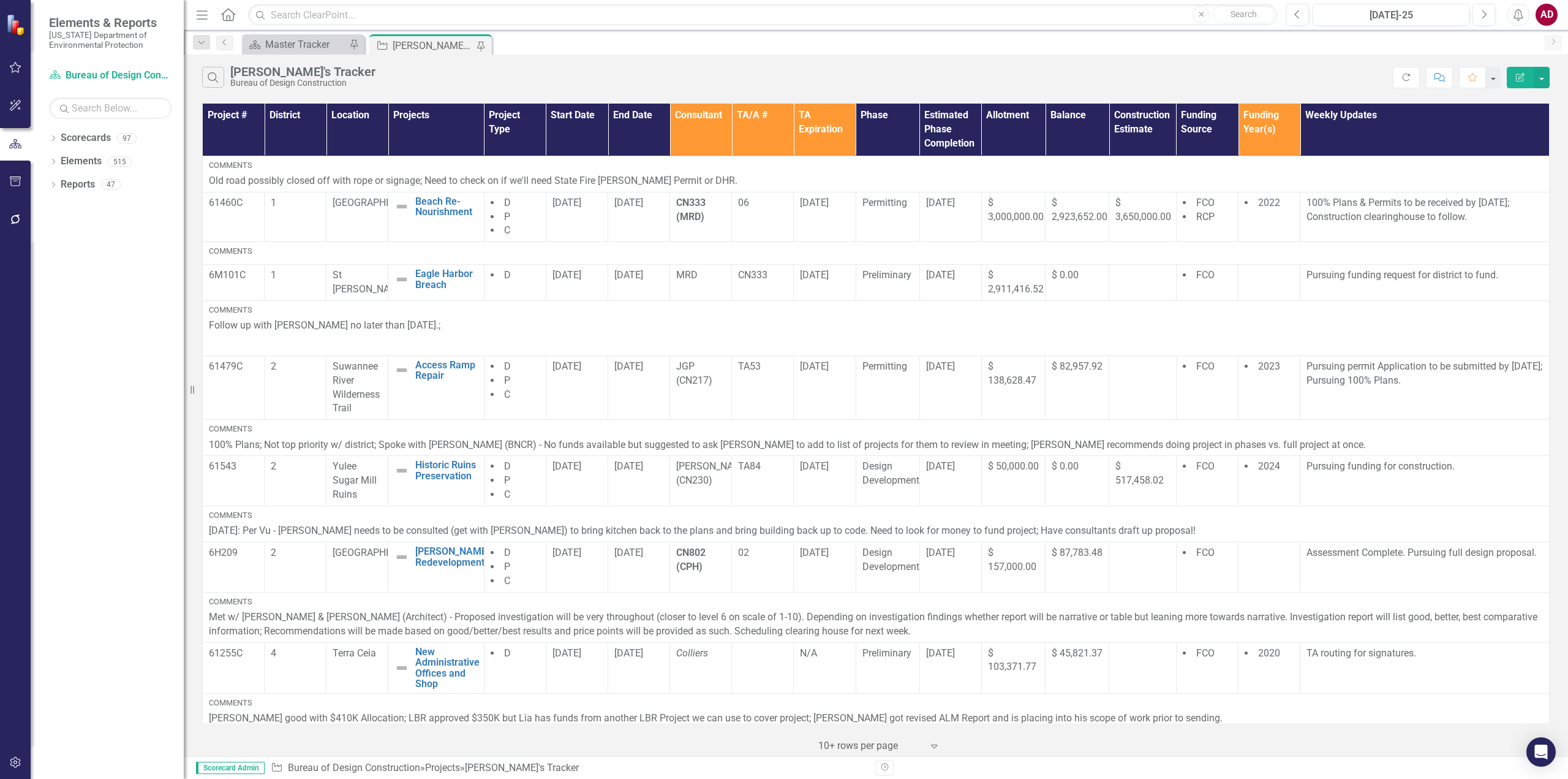
scroll to position [288, 0]
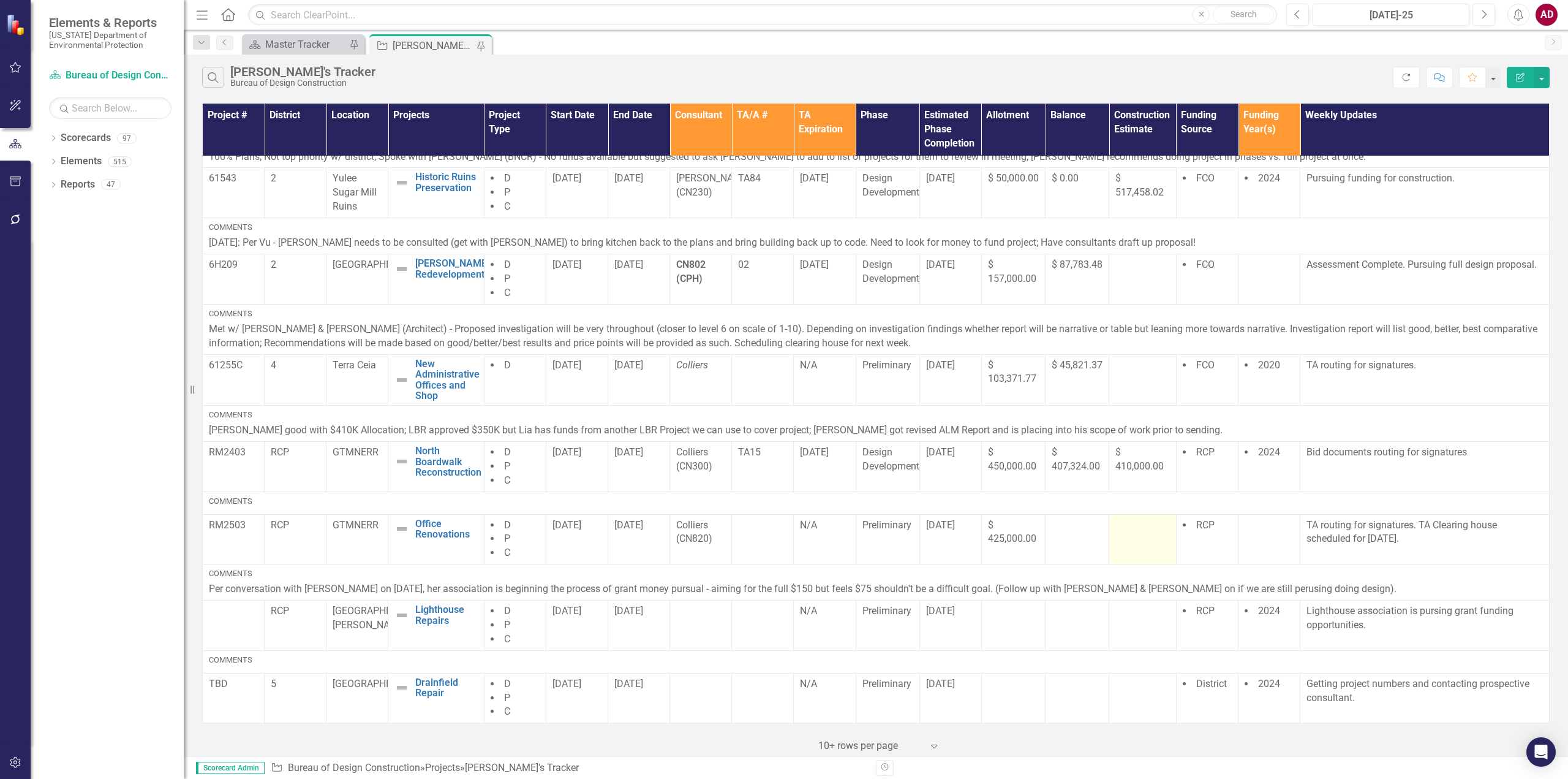
click at [1142, 543] on td at bounding box center [1143, 539] width 67 height 50
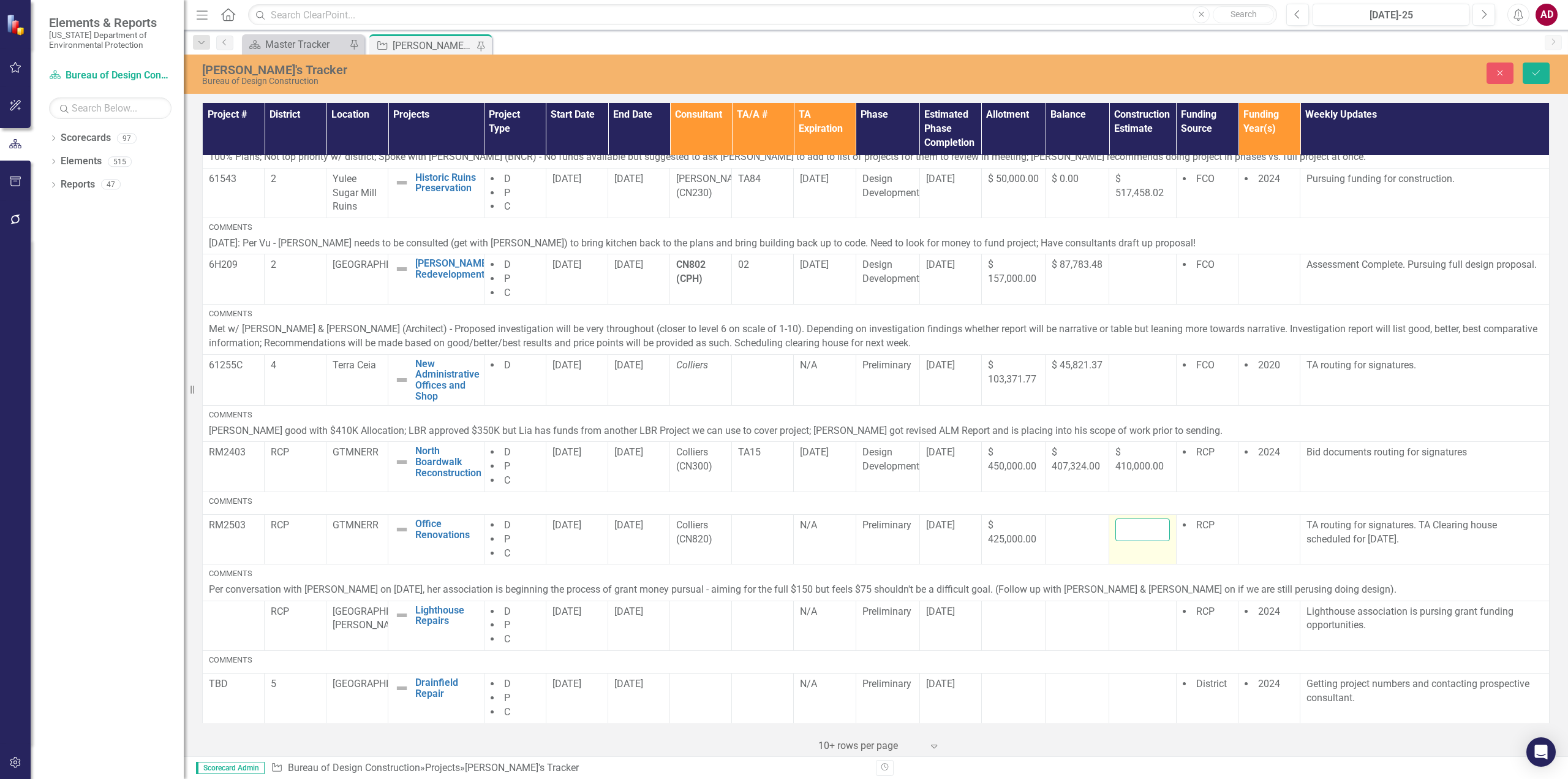
click at [1125, 530] on input "number" at bounding box center [1141, 530] width 54 height 22
click at [1151, 536] on input "-1" at bounding box center [1141, 530] width 54 height 22
click at [1151, 525] on input "0" at bounding box center [1141, 530] width 54 height 22
click at [1149, 525] on input "1" at bounding box center [1141, 530] width 54 height 22
type input "0"
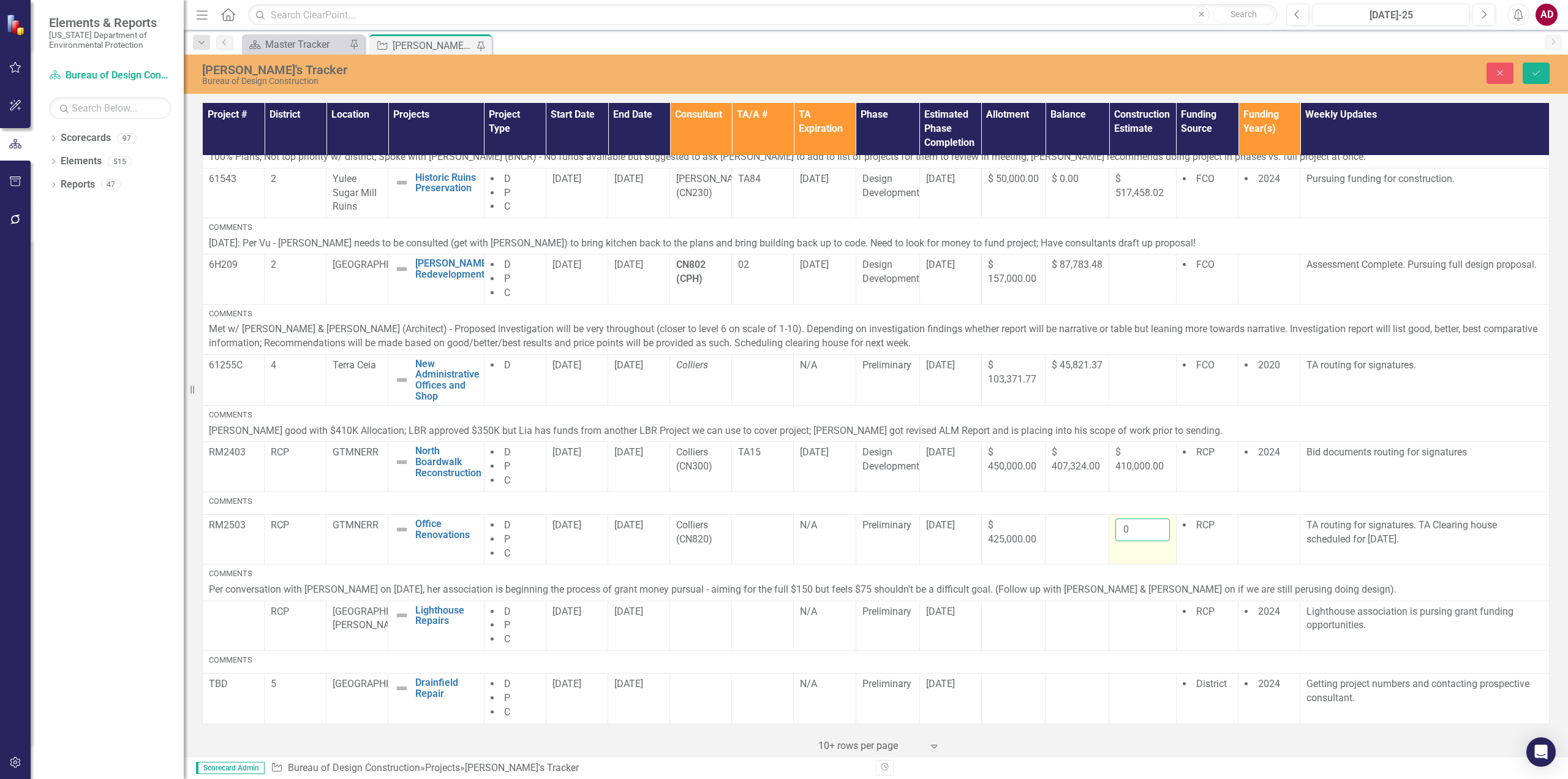
click at [1149, 535] on input "0" at bounding box center [1141, 530] width 54 height 22
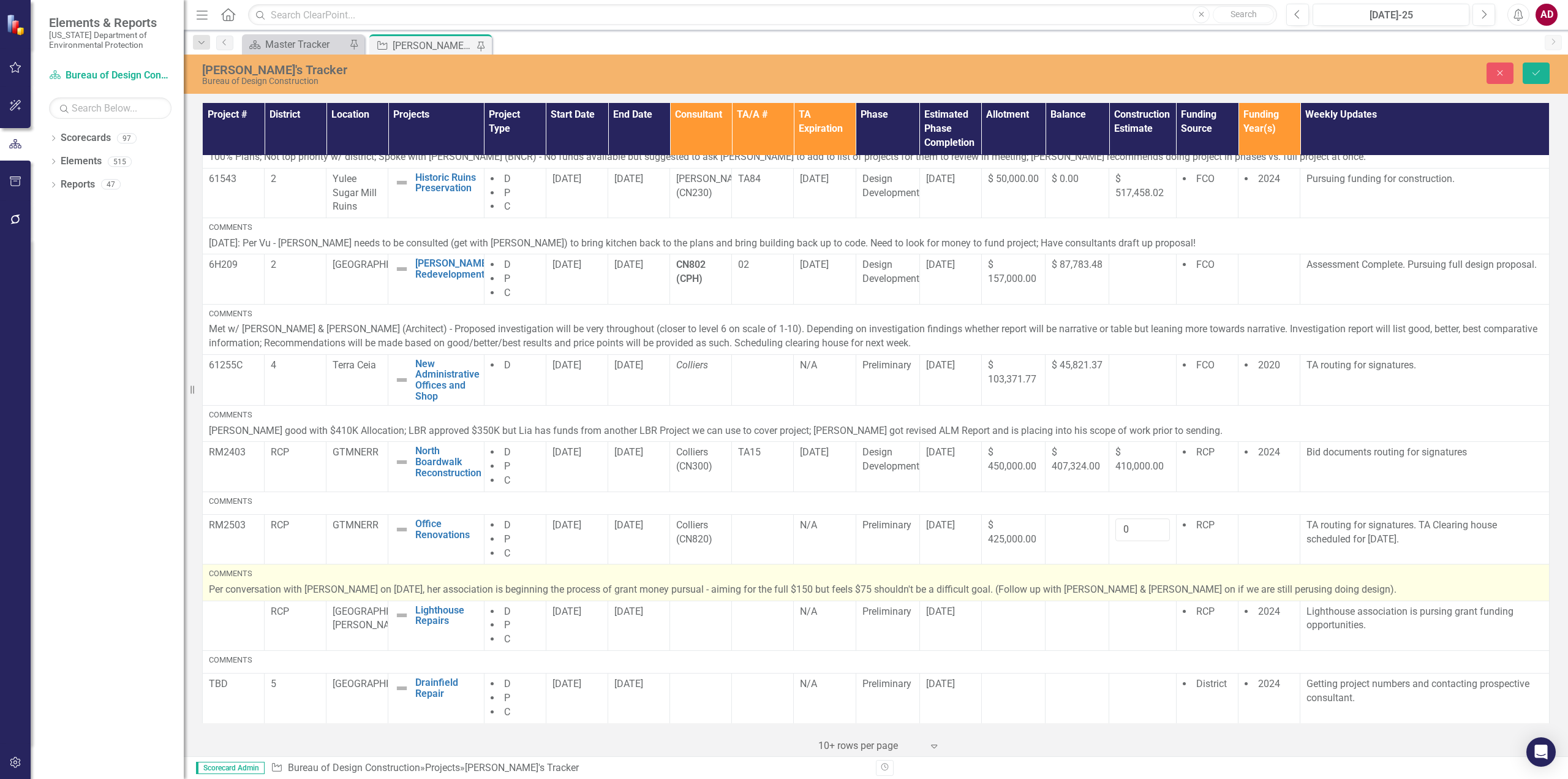
click at [1140, 565] on td "Comments Per conversation with [PERSON_NAME] on [DATE], her association is begi…" at bounding box center [876, 582] width 1347 height 36
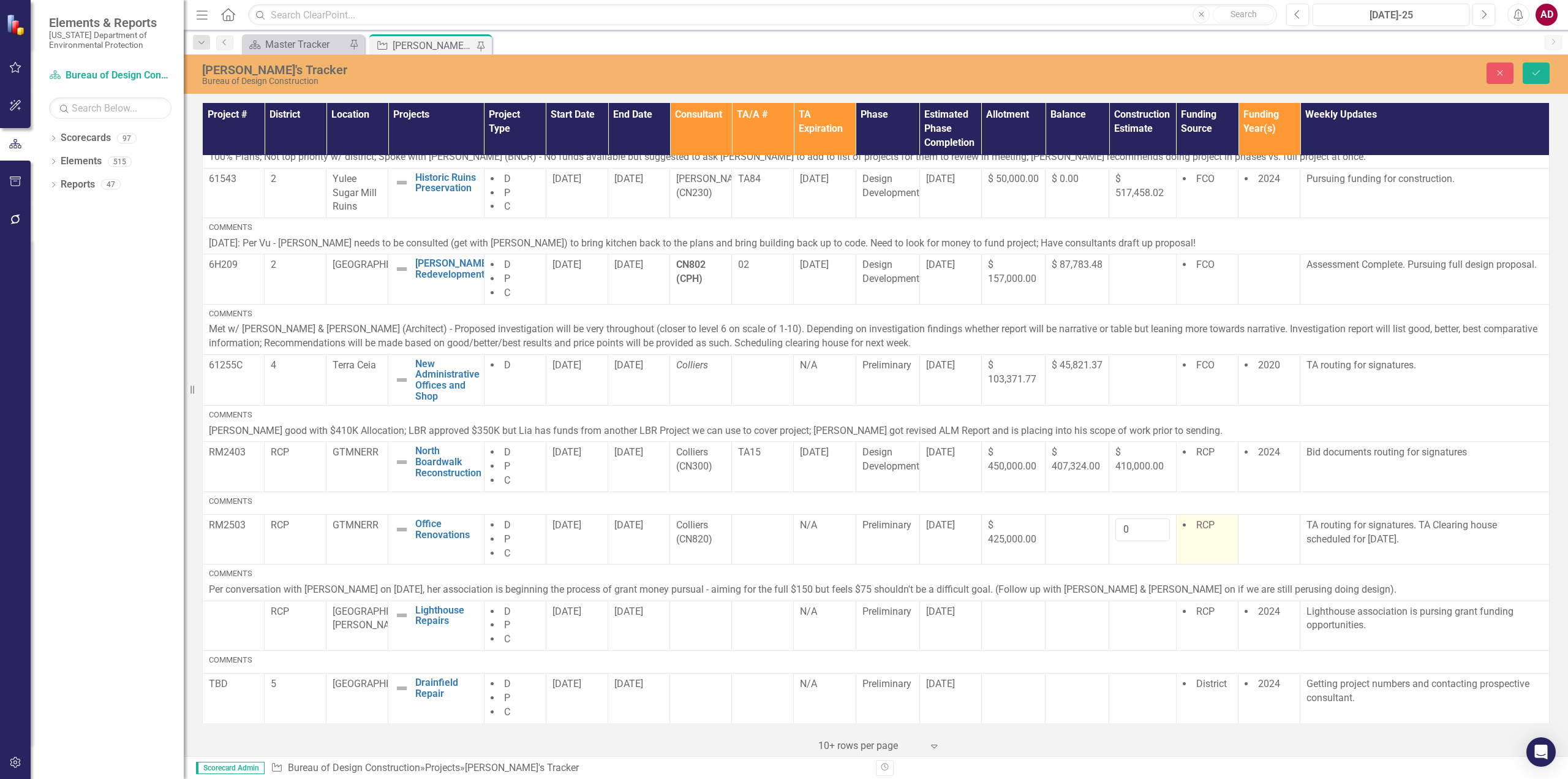
click at [1176, 545] on td "RCP" at bounding box center [1206, 539] width 62 height 50
click at [1189, 546] on td "RCP" at bounding box center [1206, 539] width 62 height 50
click at [1503, 72] on icon "Close" at bounding box center [1500, 73] width 11 height 9
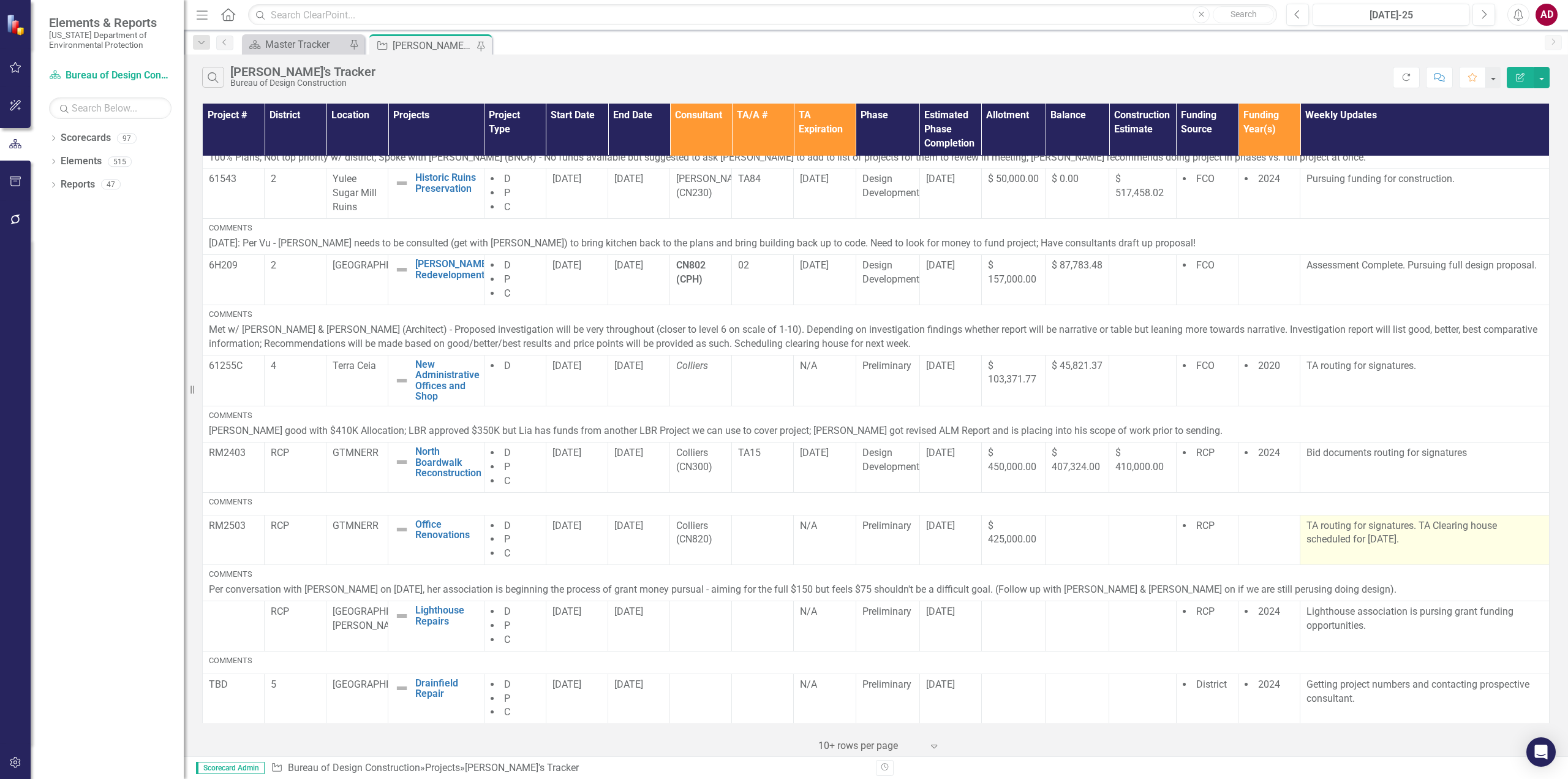
click at [1403, 543] on p "TA routing for signatures. TA Clearing house scheduled for [DATE]." at bounding box center [1424, 532] width 236 height 28
click at [1403, 543] on p "TA routing for signatures. TA Clearing house scheduled for [DATE]." at bounding box center [1424, 532] width 236 height 28
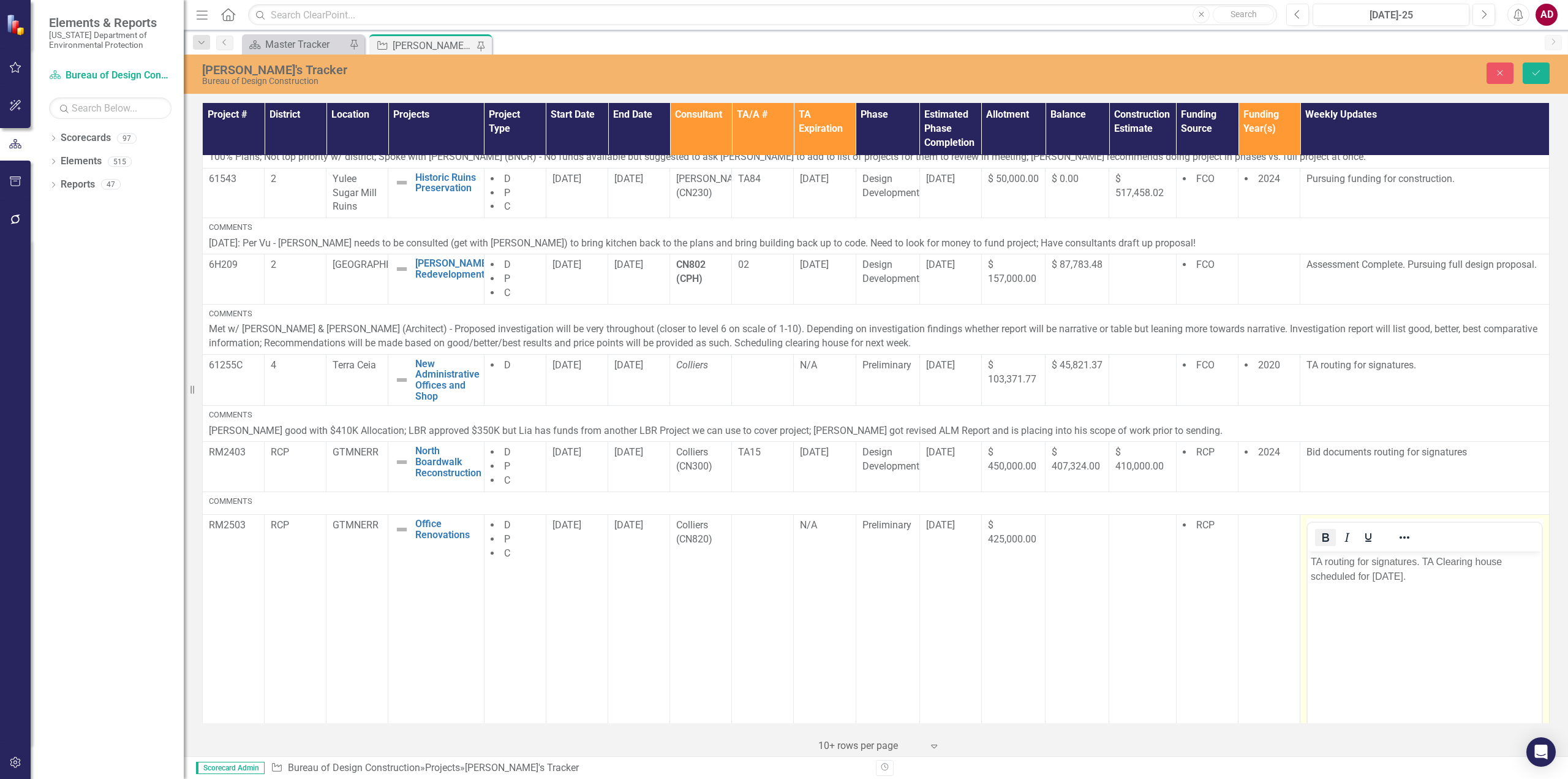
scroll to position [0, 0]
drag, startPoint x: 1311, startPoint y: 560, endPoint x: 1415, endPoint y: 562, distance: 104.0
click at [1415, 562] on p "TA routing for signatures. TA Clearing house scheduled for [DATE]." at bounding box center [1424, 568] width 228 height 30
click at [1538, 72] on icon "Save" at bounding box center [1536, 73] width 11 height 9
